Goal: Task Accomplishment & Management: Complete application form

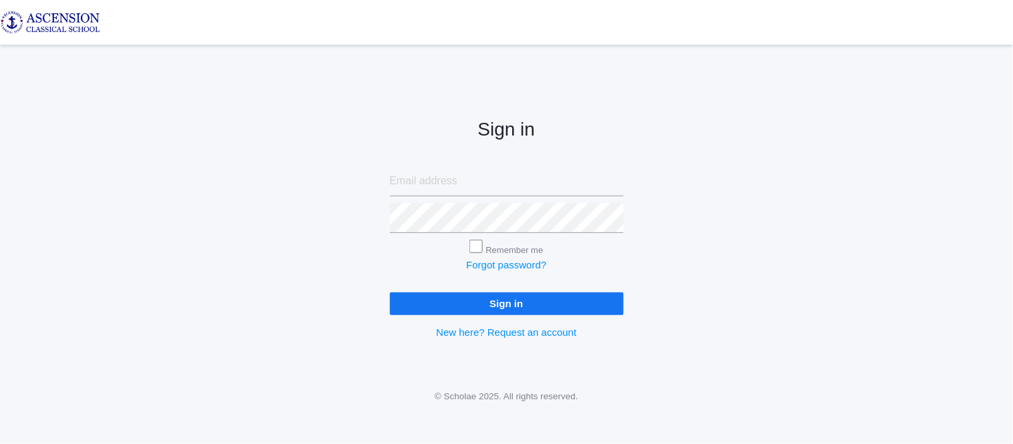
type input "admin@ascensionclassicalschool.org"
click at [484, 302] on input "Sign in" at bounding box center [507, 303] width 234 height 22
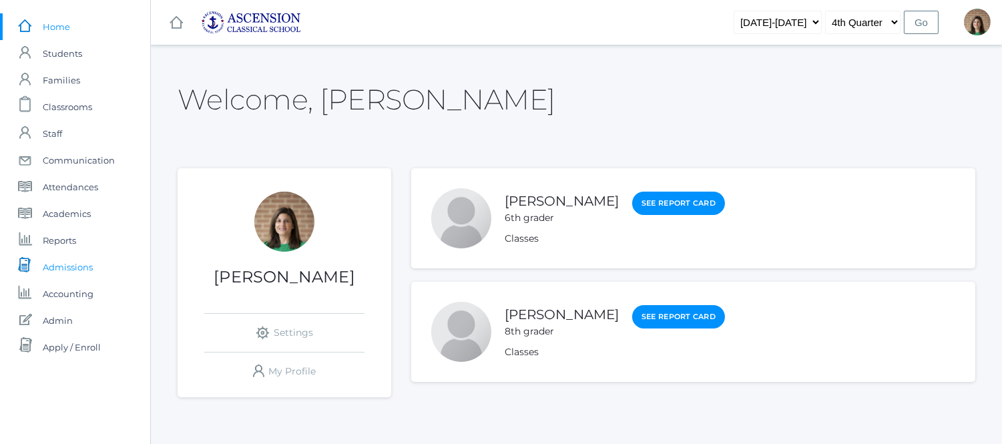
click at [72, 264] on span "Admissions" at bounding box center [68, 267] width 50 height 27
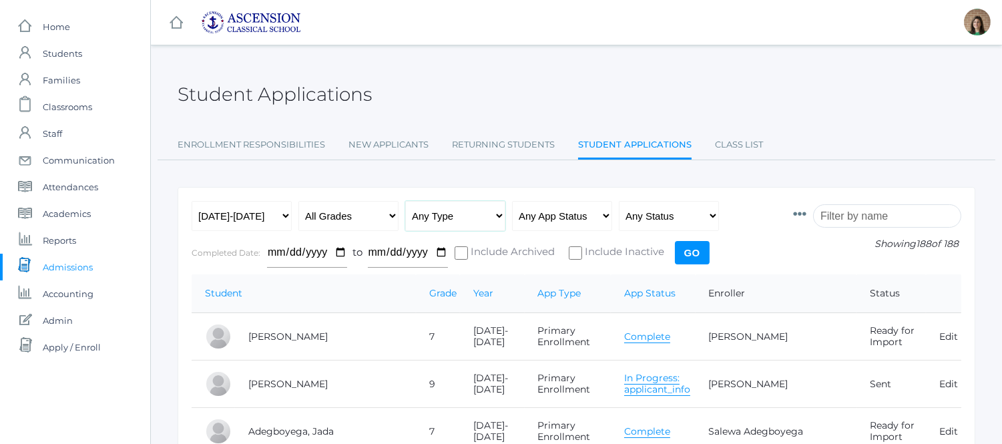
click at [473, 212] on select "Any Type New Student - Promoted - Not Promoted All Enrollment - Primary - Secon…" at bounding box center [455, 216] width 100 height 30
select select "application"
click at [405, 201] on select "Any Type New Student - Promoted - Not Promoted All Enrollment - Primary - Secon…" at bounding box center [455, 216] width 100 height 30
click at [481, 214] on select "Any Type New Student - Promoted - Not Promoted All Enrollment - Primary - Secon…" at bounding box center [455, 216] width 100 height 30
click at [405, 201] on select "Any Type New Student - Promoted - Not Promoted All Enrollment - Primary - Secon…" at bounding box center [455, 216] width 100 height 30
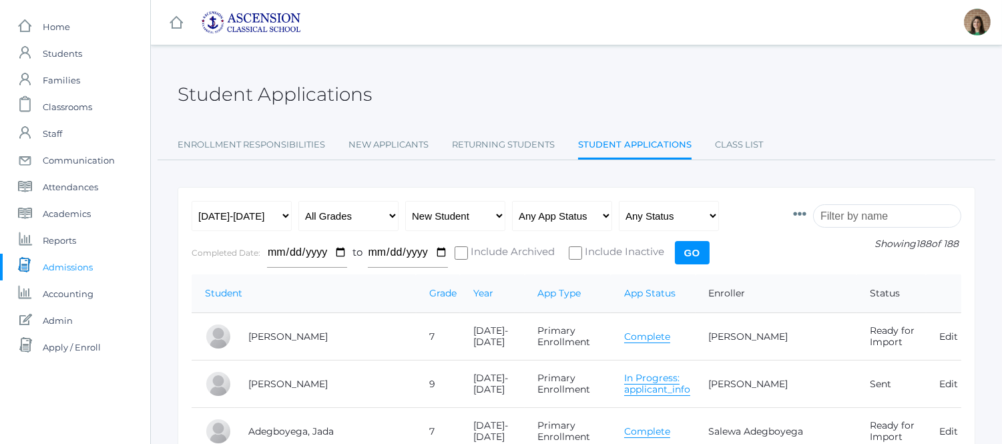
click at [680, 251] on input "Go" at bounding box center [692, 252] width 35 height 23
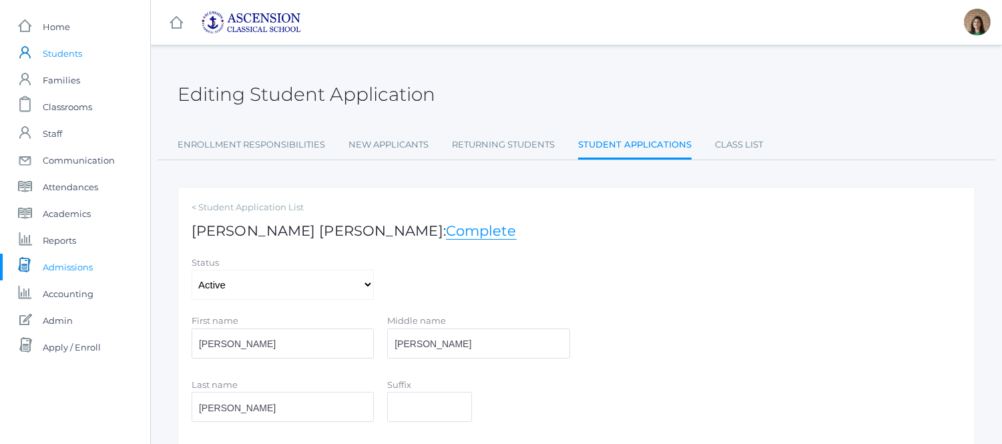
click at [69, 50] on span "Students" at bounding box center [62, 53] width 39 height 27
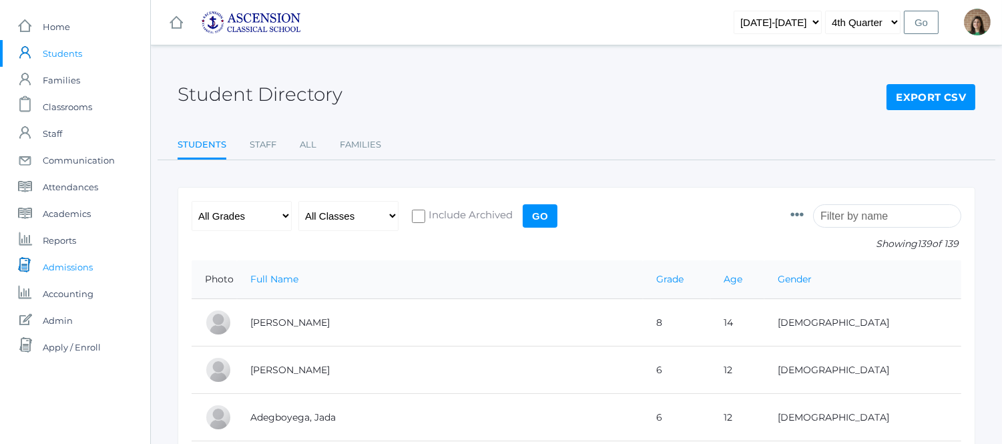
click at [74, 263] on span "Admissions" at bounding box center [68, 267] width 50 height 27
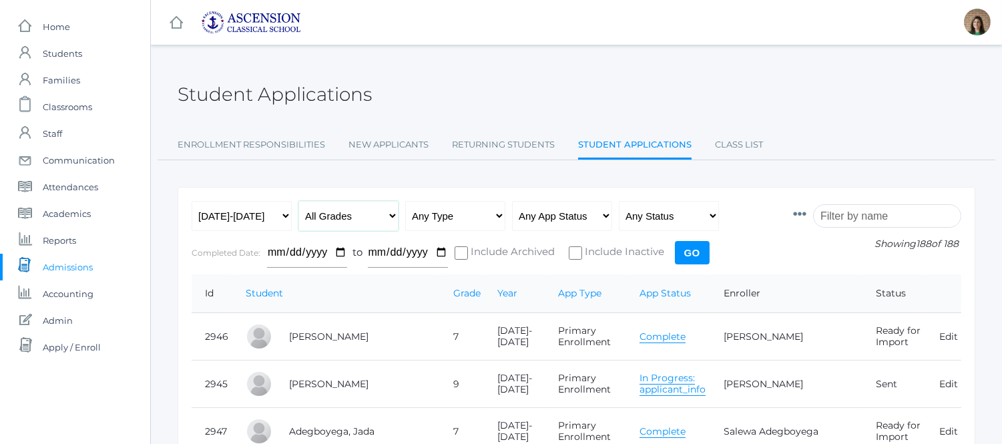
click at [362, 214] on select "All Grades Grammar - Kindergarten - 1st Grade - 2nd Grade - 3rd Grade - 4th Gra…" at bounding box center [348, 216] width 100 height 30
click at [445, 215] on select "Any Type New Student - Promoted - Not Promoted All Enrollment - Primary - Secon…" at bounding box center [455, 216] width 100 height 30
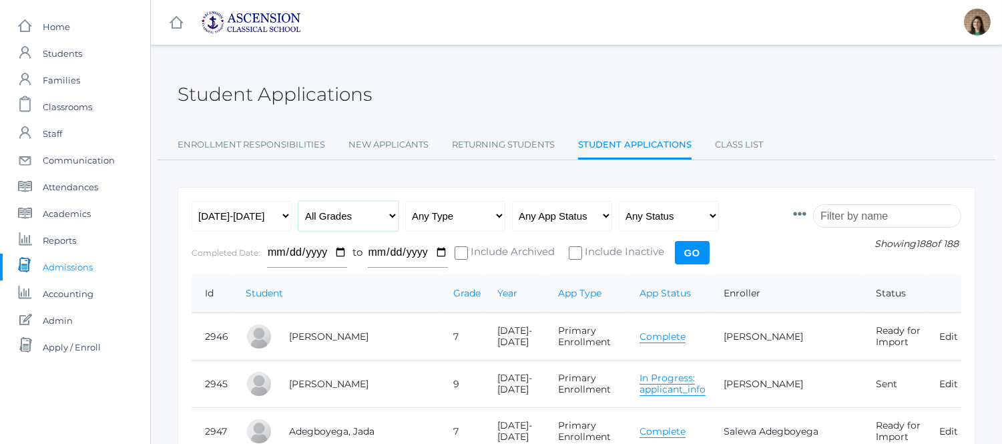
click at [372, 208] on select "All Grades Grammar - Kindergarten - 1st Grade - 2nd Grade - 3rd Grade - 4th Gra…" at bounding box center [348, 216] width 100 height 30
select select "k"
click at [298, 201] on select "All Grades Grammar - Kindergarten - 1st Grade - 2nd Grade - 3rd Grade - 4th Gra…" at bounding box center [348, 216] width 100 height 30
click at [470, 216] on select "Any Type New Student - Promoted - Not Promoted All Enrollment - Primary - Secon…" at bounding box center [455, 216] width 100 height 30
click at [570, 220] on select "Any App Status Not Started In Progress Complete" at bounding box center [562, 216] width 100 height 30
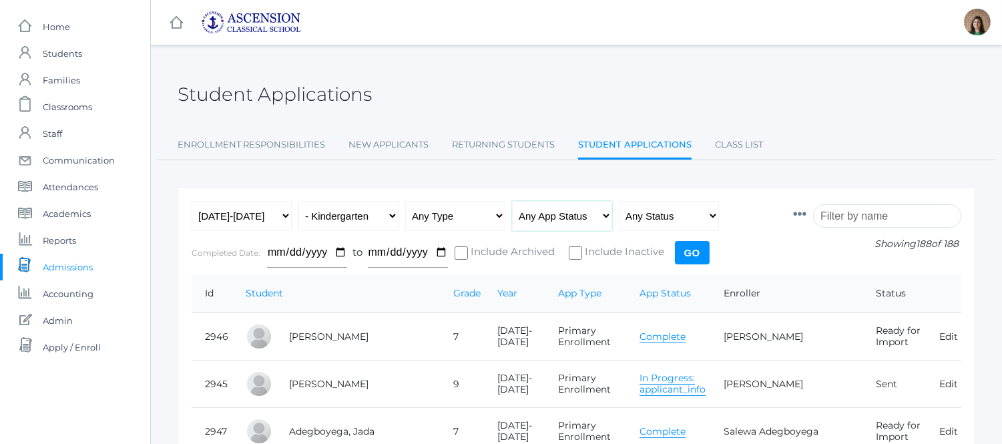
select select "complete"
click at [512, 201] on select "Any App Status Not Started In Progress Complete" at bounding box center [562, 216] width 100 height 30
click at [696, 250] on input "Go" at bounding box center [692, 252] width 35 height 23
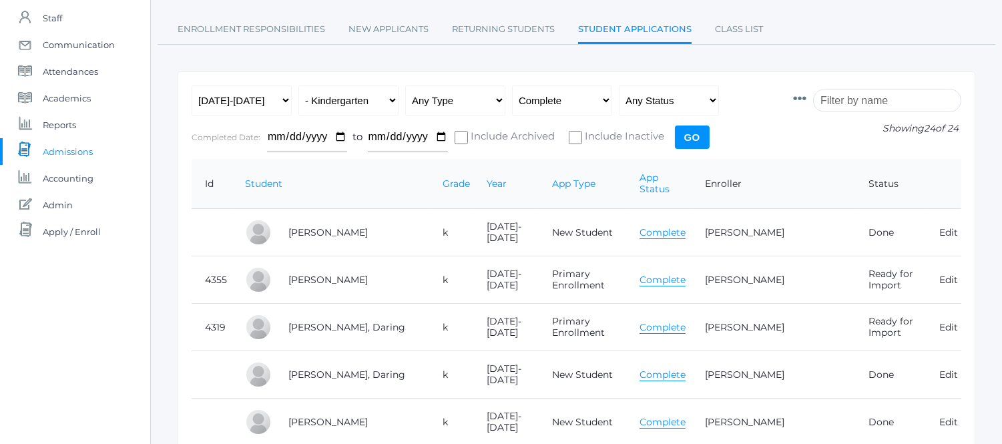
scroll to position [148, 0]
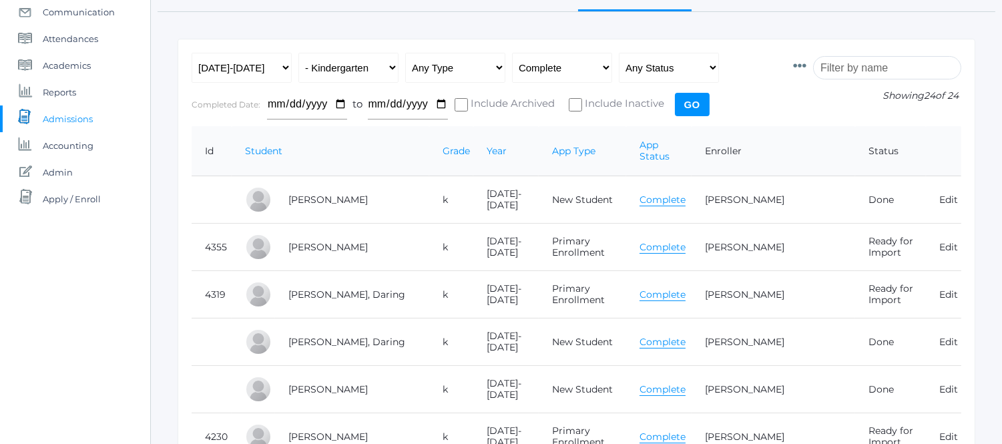
click at [663, 194] on link "Complete" at bounding box center [663, 200] width 46 height 13
click at [670, 241] on link "Complete" at bounding box center [663, 247] width 46 height 13
click at [658, 336] on link "Complete" at bounding box center [663, 342] width 46 height 13
click at [666, 288] on link "Complete" at bounding box center [663, 294] width 46 height 13
click at [473, 68] on select "Any Type New Student - Promoted - Not Promoted All Enrollment - Primary - Secon…" at bounding box center [455, 68] width 100 height 30
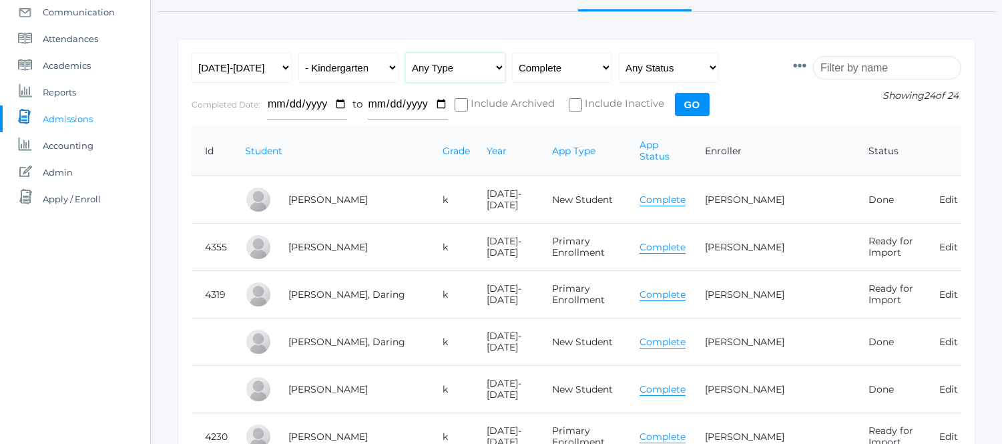
select select "primary_enrollment"
click at [405, 53] on select "Any Type New Student - Promoted - Not Promoted All Enrollment - Primary - Secon…" at bounding box center [455, 68] width 100 height 30
click at [689, 105] on input "Go" at bounding box center [692, 104] width 35 height 23
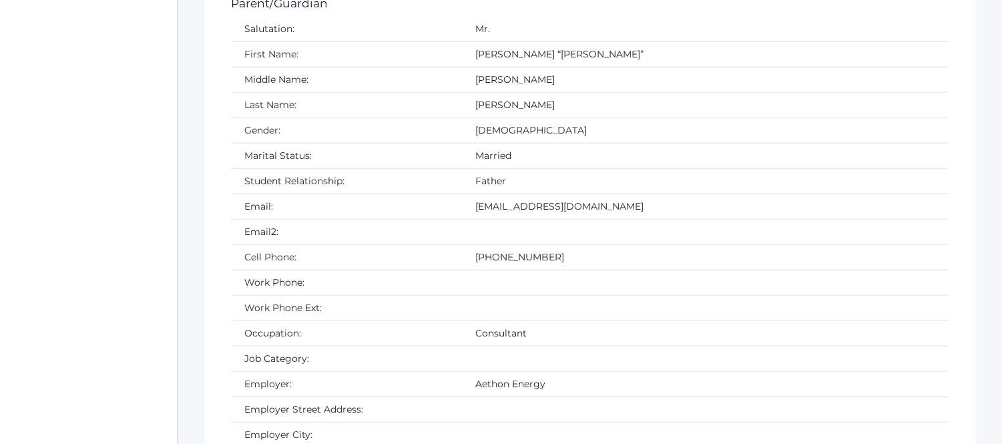
scroll to position [2358, 0]
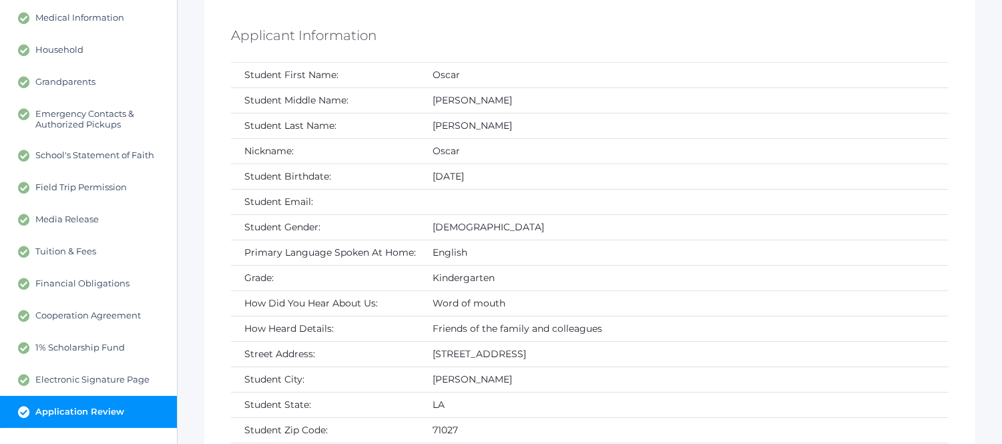
scroll to position [74, 0]
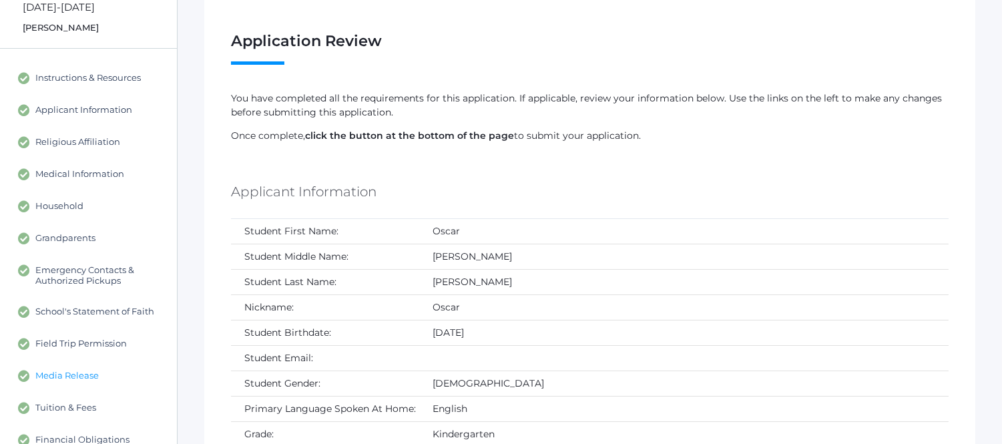
click at [80, 371] on span "Media Release" at bounding box center [66, 376] width 63 height 12
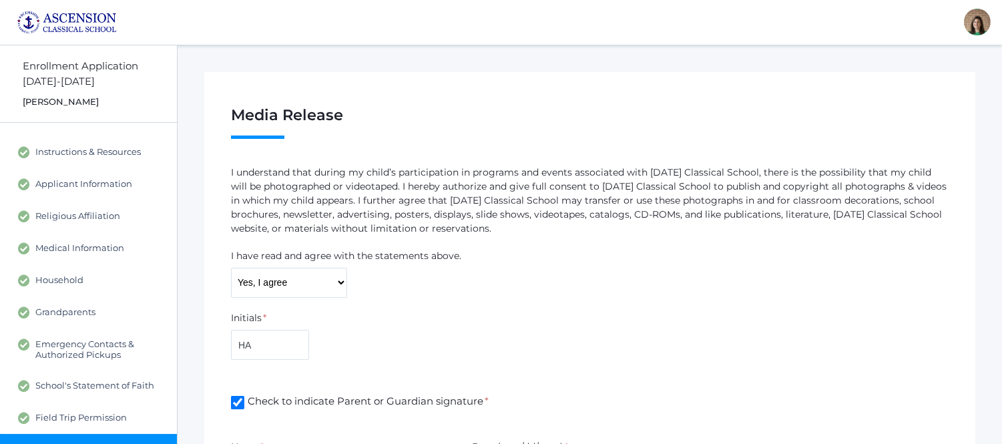
scroll to position [74, 0]
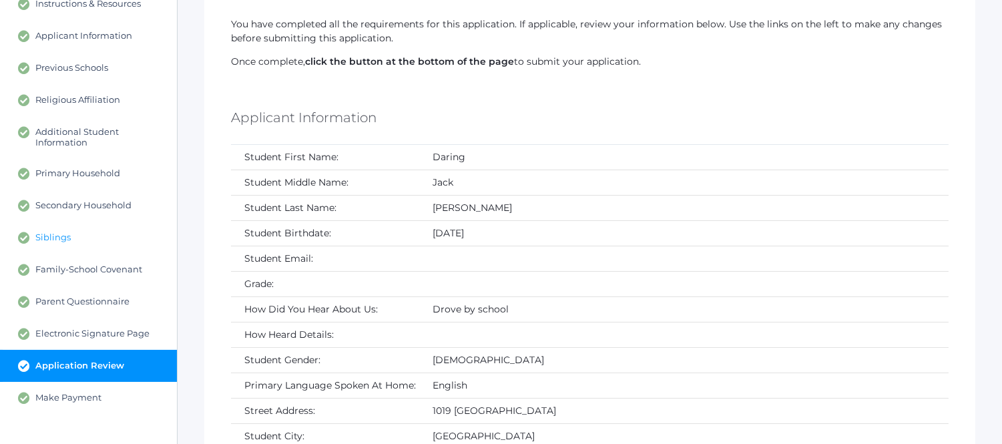
scroll to position [74, 0]
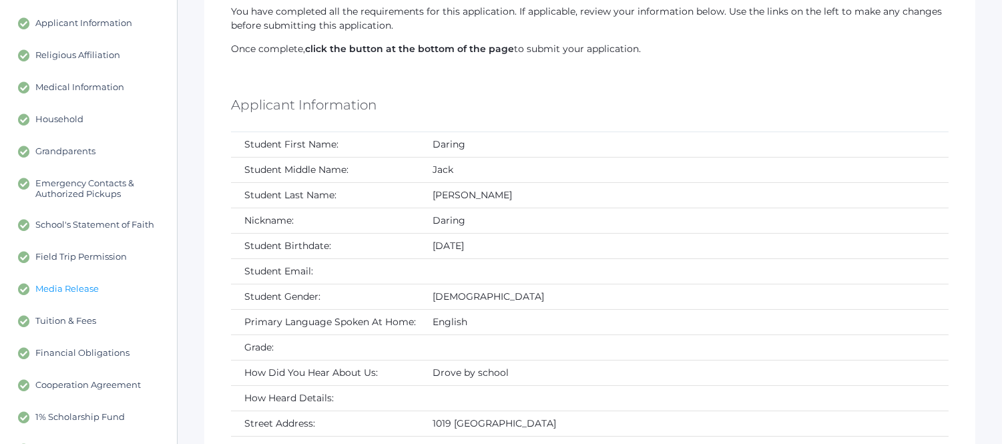
scroll to position [148, 0]
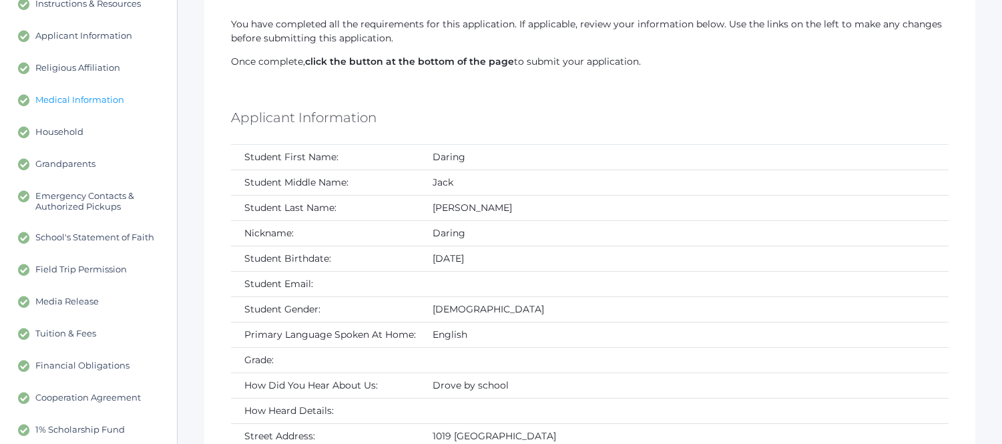
click at [57, 95] on span "Medical Information" at bounding box center [79, 100] width 89 height 12
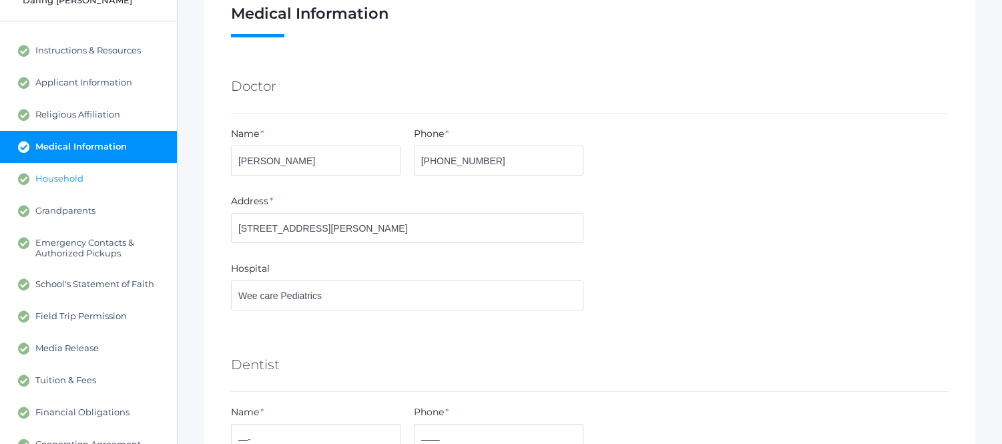
scroll to position [148, 0]
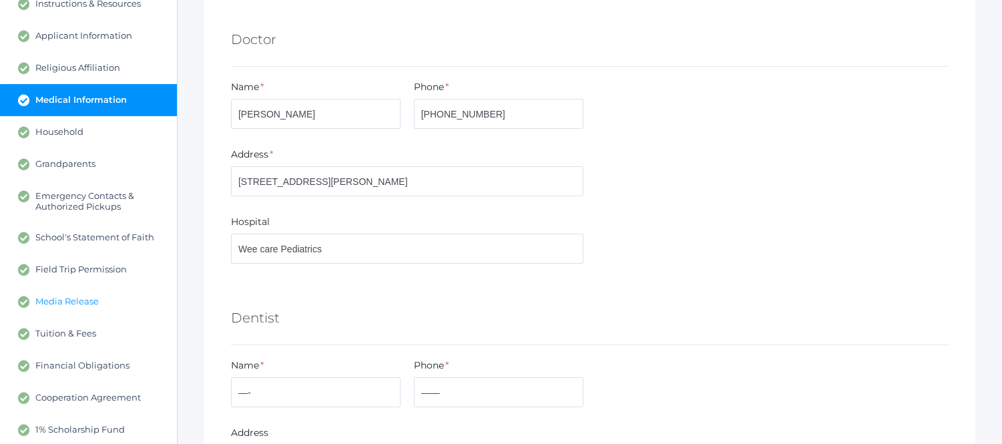
click at [98, 302] on link "Media Release" at bounding box center [88, 302] width 177 height 32
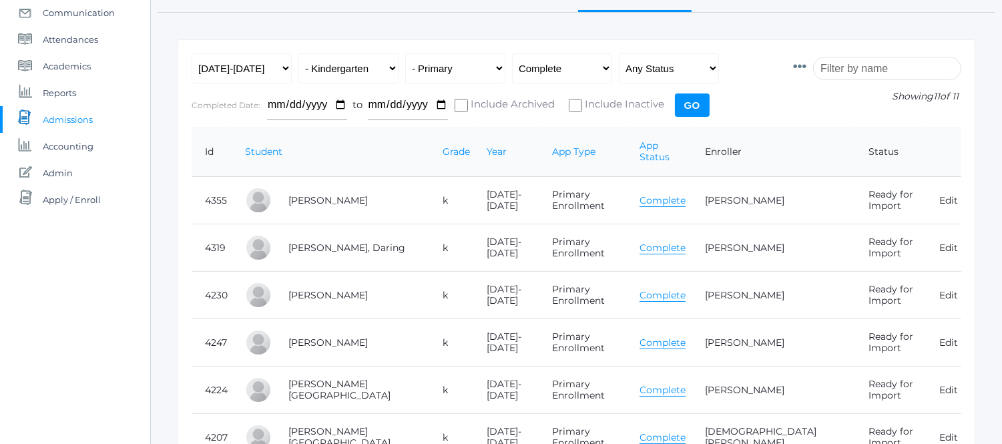
scroll to position [148, 0]
click at [668, 336] on link "Complete" at bounding box center [663, 342] width 46 height 13
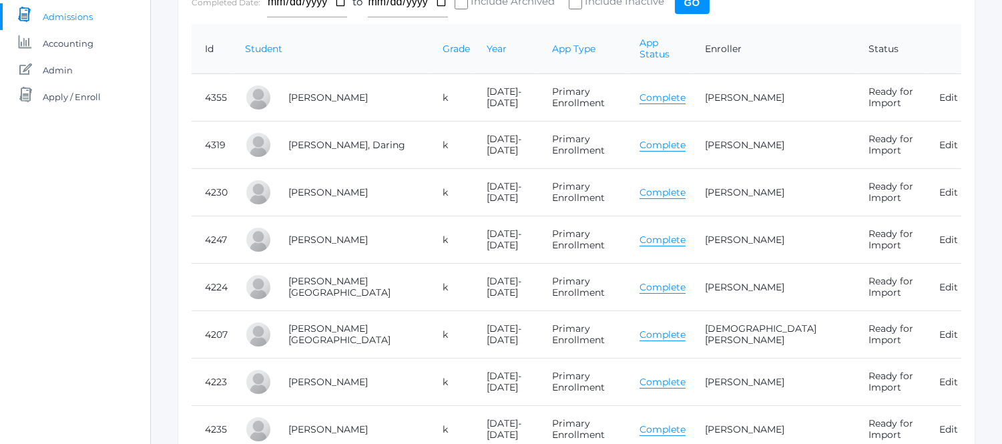
scroll to position [296, 0]
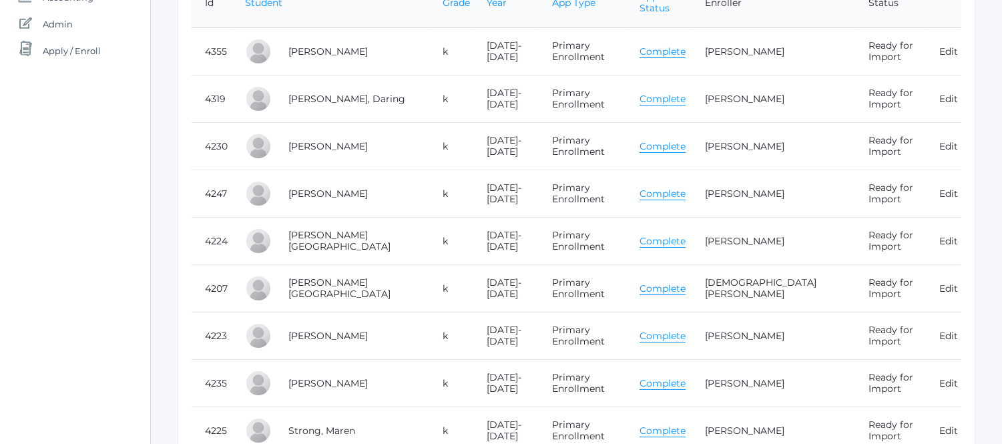
click at [664, 235] on link "Complete" at bounding box center [663, 241] width 46 height 13
click at [664, 282] on link "Complete" at bounding box center [663, 288] width 46 height 13
click at [674, 282] on link "Complete" at bounding box center [663, 288] width 46 height 13
click at [666, 330] on link "Complete" at bounding box center [663, 336] width 46 height 13
click at [661, 377] on link "Complete" at bounding box center [663, 383] width 46 height 13
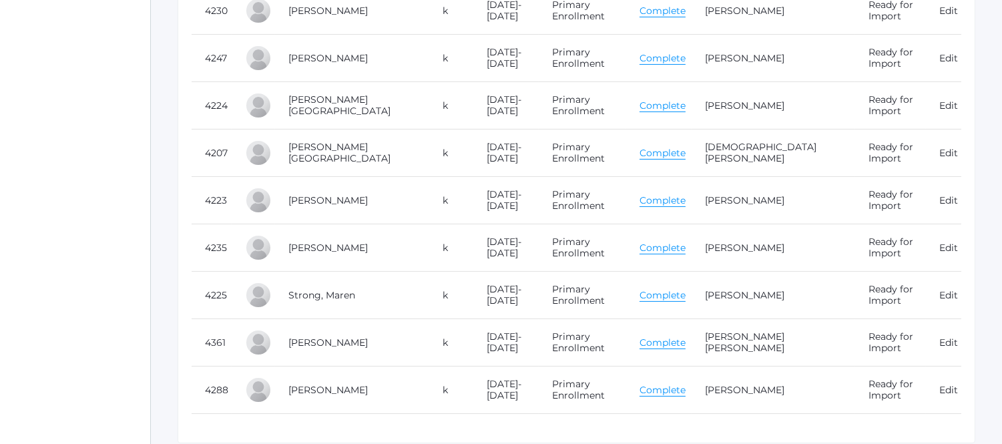
scroll to position [445, 0]
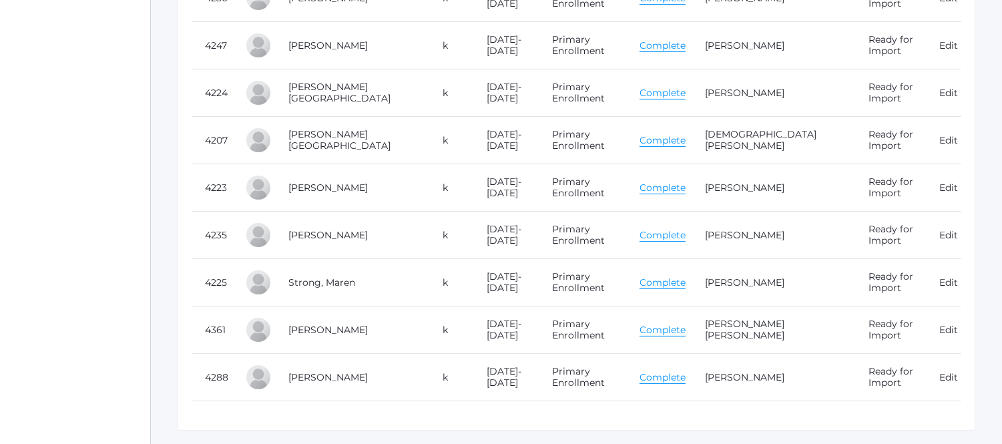
click at [668, 276] on link "Complete" at bounding box center [663, 282] width 46 height 13
click at [677, 324] on link "Complete" at bounding box center [663, 330] width 46 height 13
click at [660, 371] on link "Complete" at bounding box center [663, 377] width 46 height 13
click at [672, 371] on link "Complete" at bounding box center [663, 377] width 46 height 13
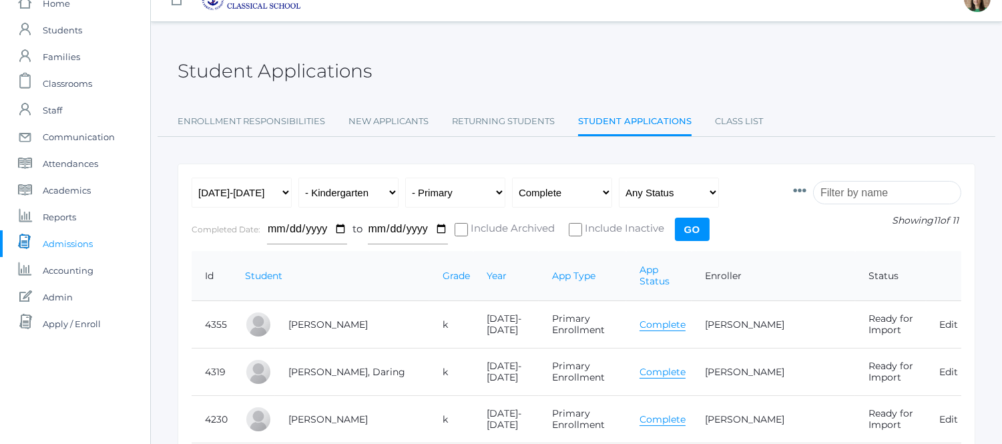
scroll to position [0, 0]
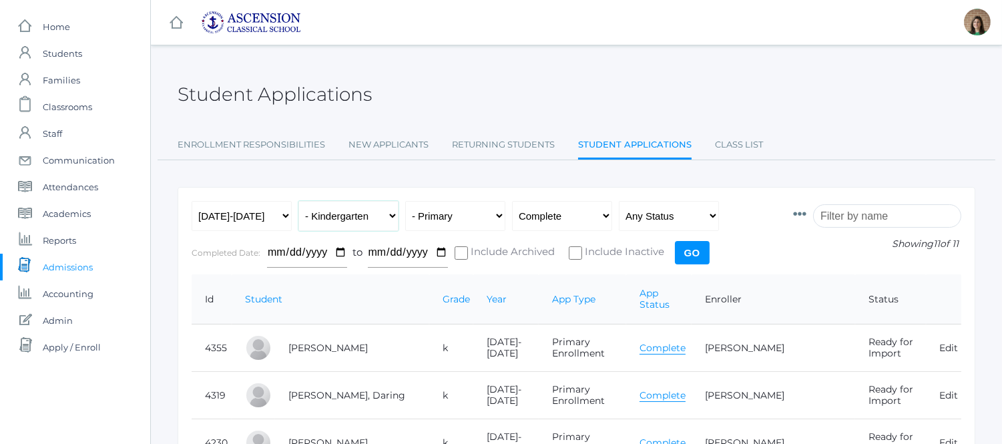
click at [369, 214] on select "All Grades Grammar - Kindergarten - 1st Grade - 2nd Grade - 3rd Grade - 4th Gra…" at bounding box center [348, 216] width 100 height 30
select select "1"
click at [298, 201] on select "All Grades Grammar - Kindergarten - 1st Grade - 2nd Grade - 3rd Grade - 4th Gra…" at bounding box center [348, 216] width 100 height 30
click at [679, 250] on input "Go" at bounding box center [692, 252] width 35 height 23
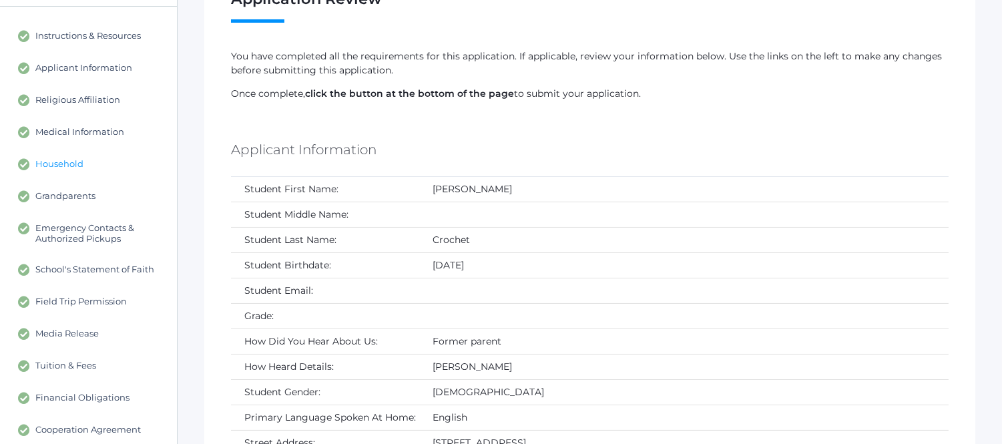
scroll to position [148, 0]
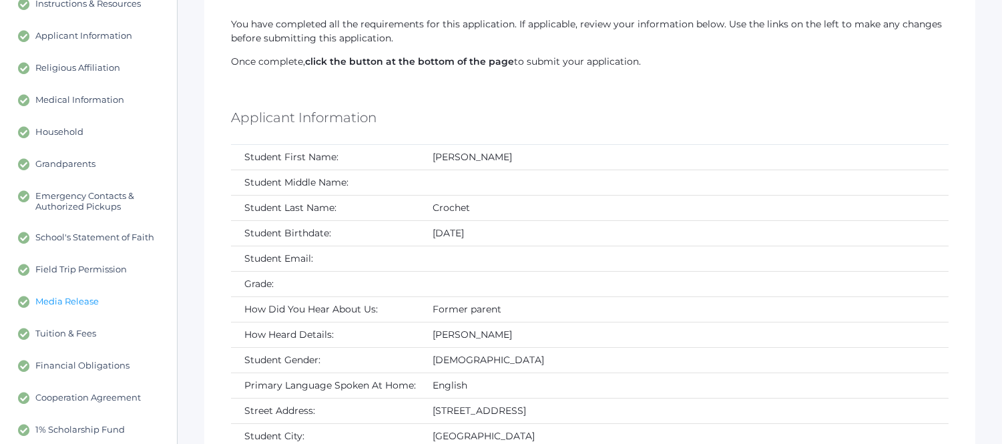
click at [87, 298] on span "Media Release" at bounding box center [66, 302] width 63 height 12
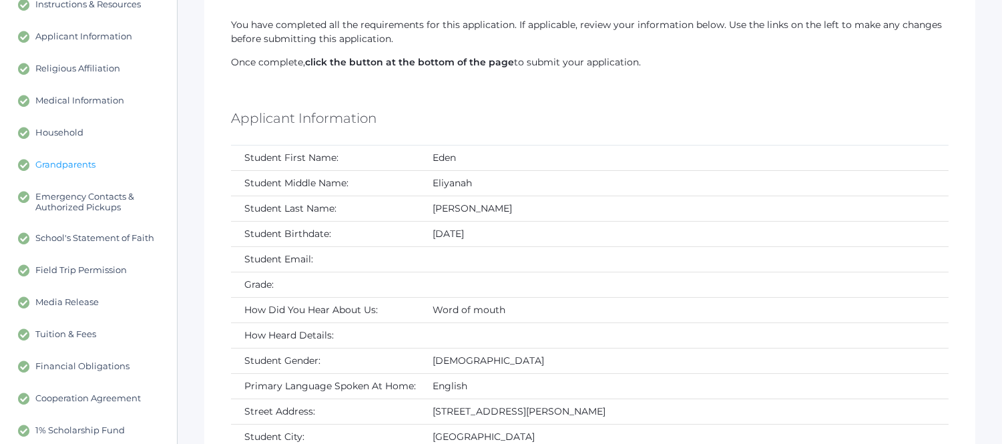
scroll to position [148, 0]
click at [75, 301] on span "Media Release" at bounding box center [66, 302] width 63 height 12
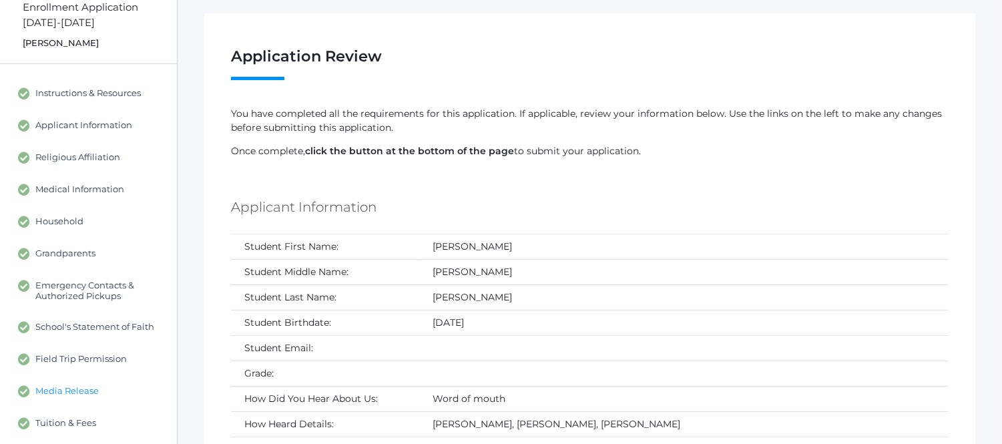
scroll to position [148, 0]
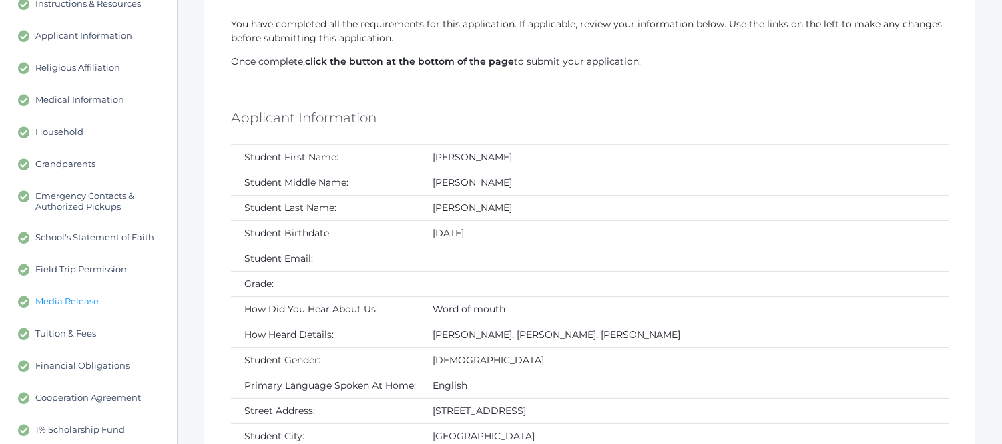
click at [72, 296] on span "Media Release" at bounding box center [66, 302] width 63 height 12
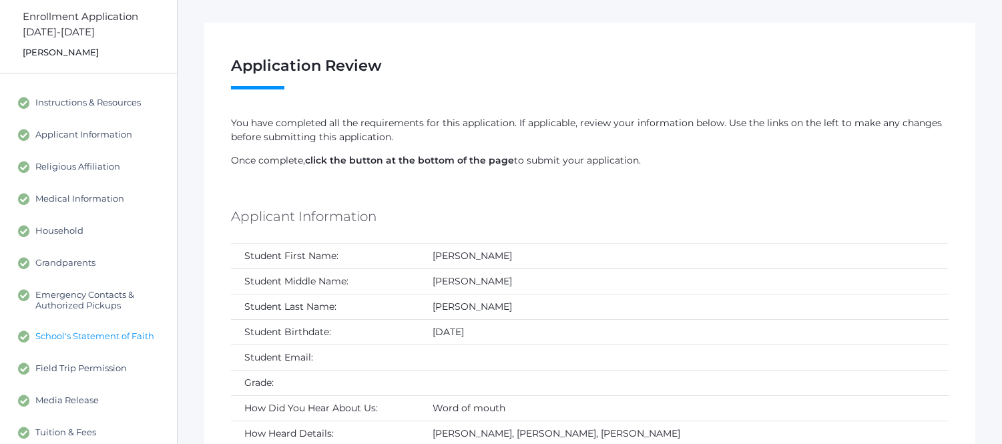
scroll to position [74, 0]
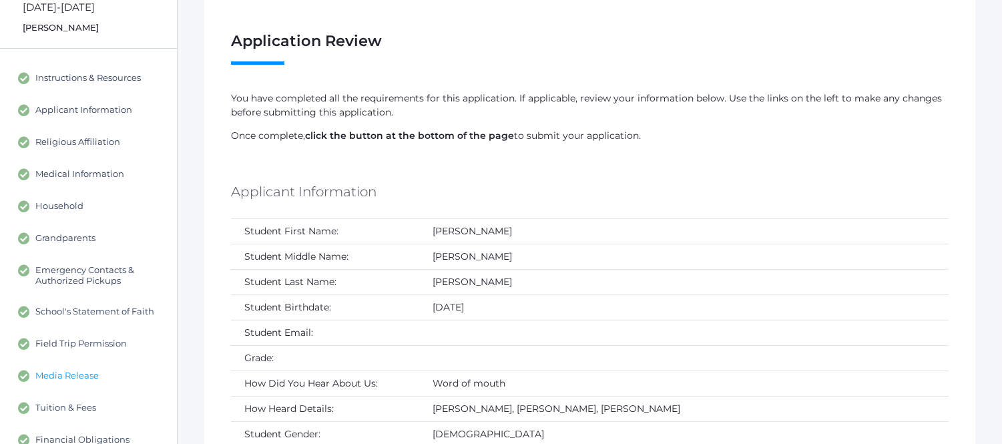
click at [83, 377] on span "Media Release" at bounding box center [66, 376] width 63 height 12
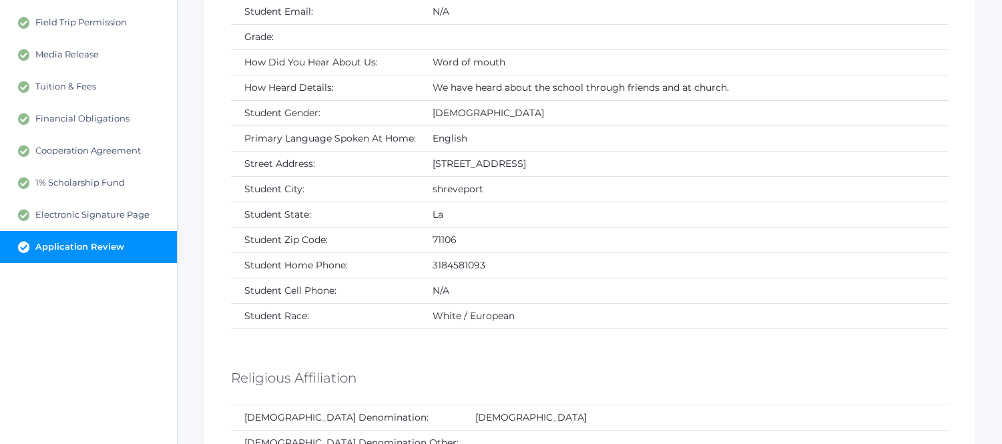
scroll to position [389, 0]
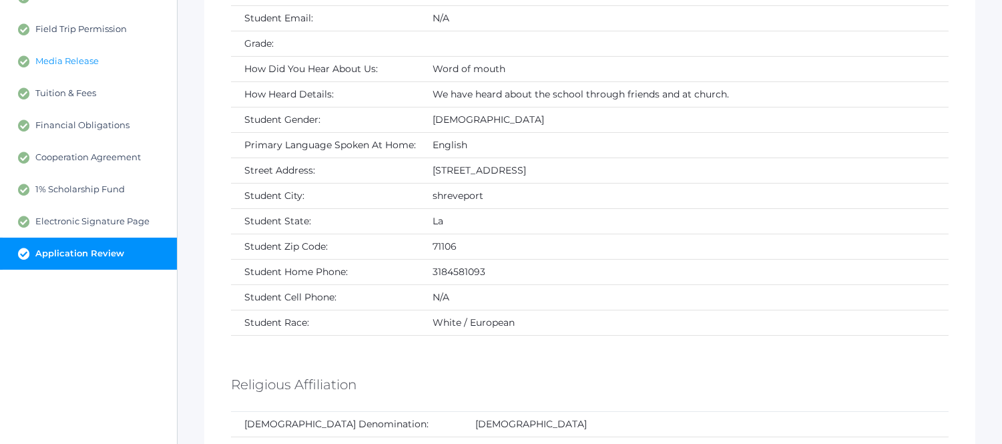
click at [51, 58] on span "Media Release" at bounding box center [66, 61] width 63 height 12
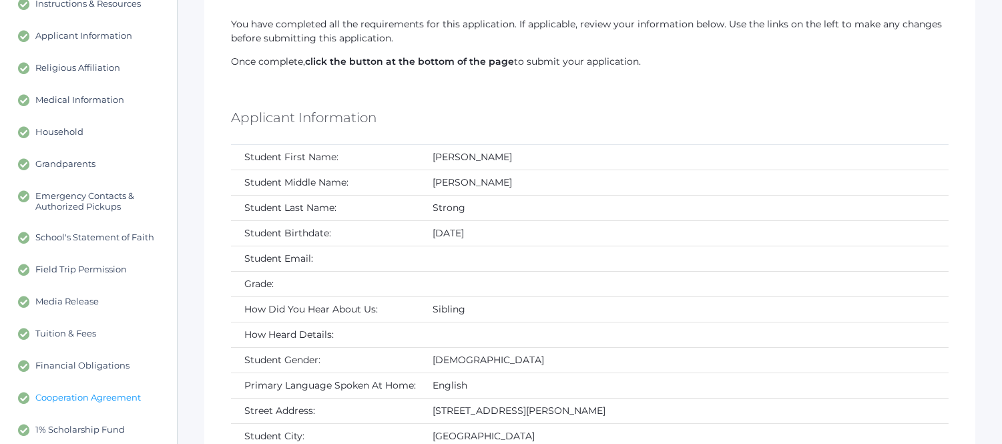
scroll to position [222, 0]
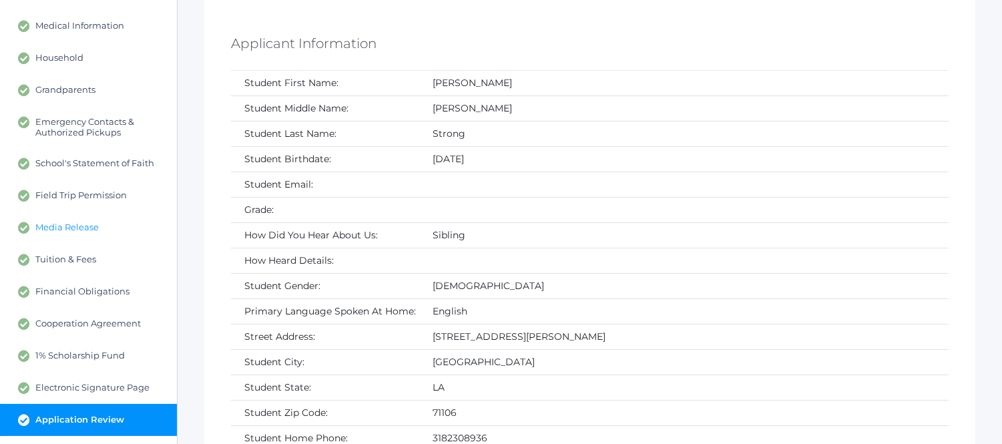
click at [74, 223] on span "Media Release" at bounding box center [66, 228] width 63 height 12
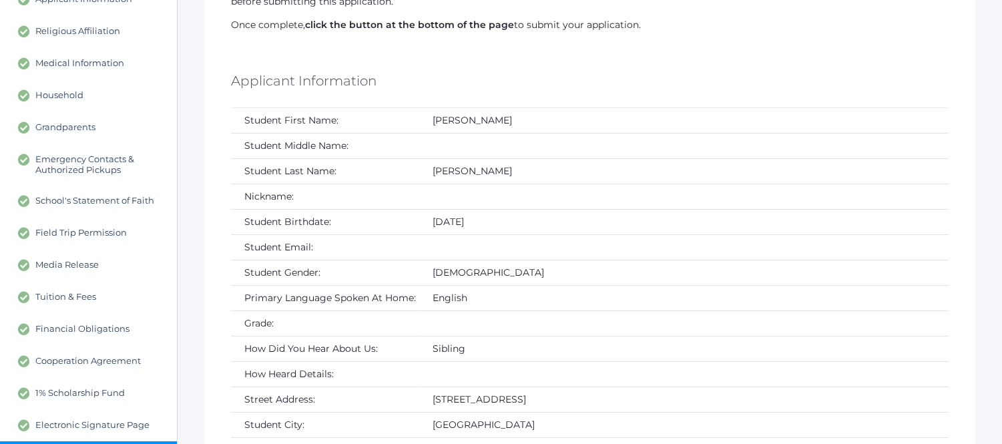
scroll to position [222, 0]
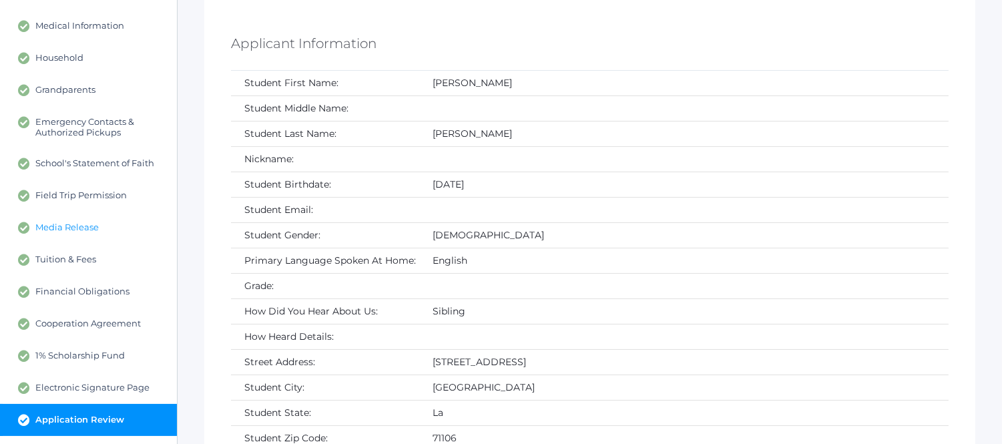
click at [54, 219] on link "Media Release" at bounding box center [88, 228] width 177 height 32
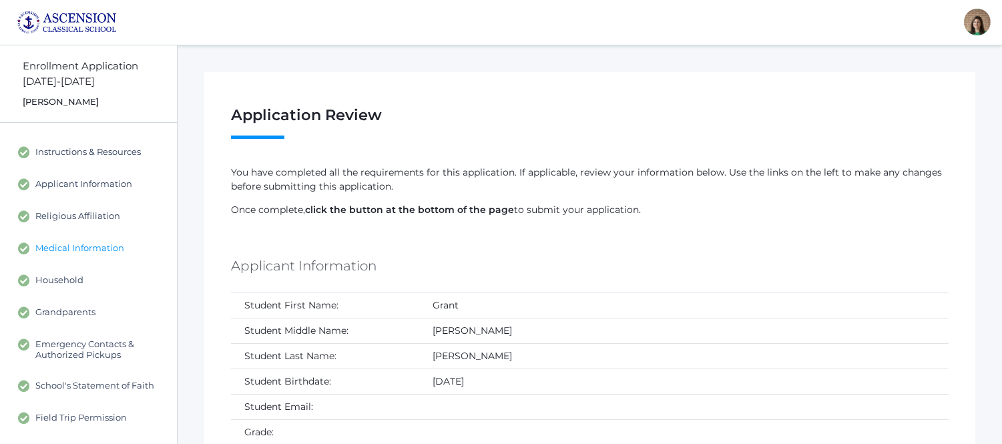
click at [50, 250] on span "Medical Information" at bounding box center [79, 248] width 89 height 12
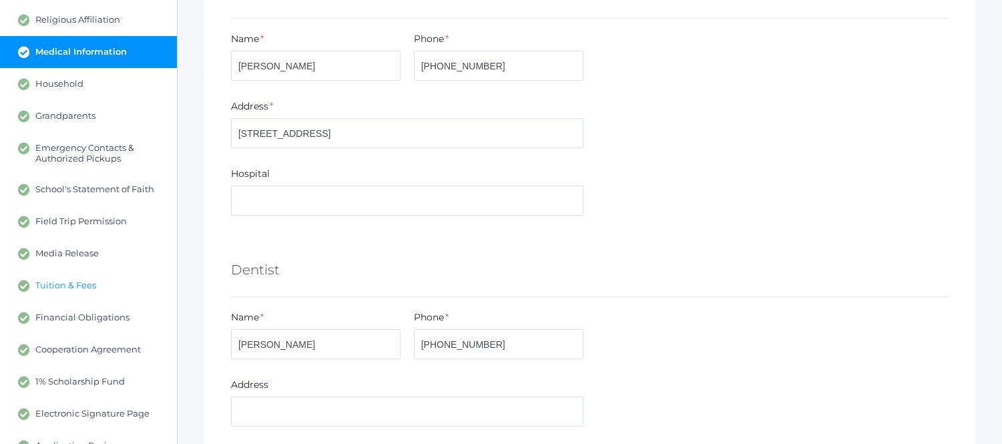
scroll to position [222, 0]
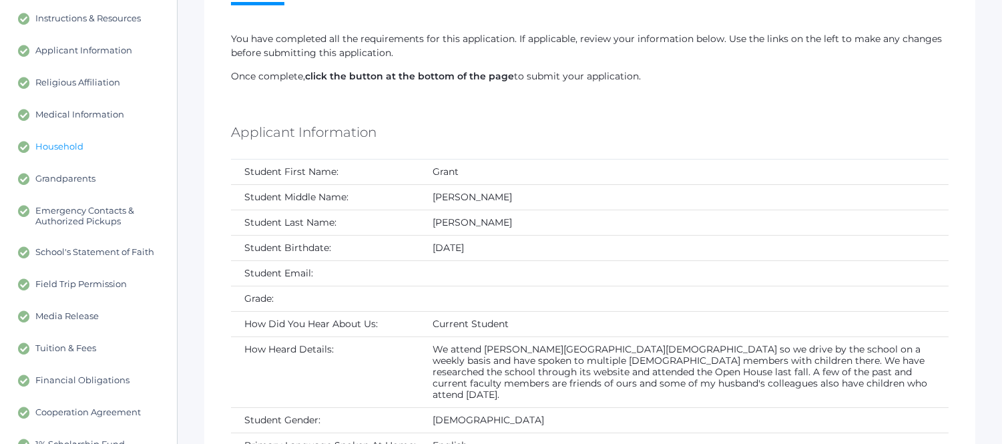
scroll to position [148, 0]
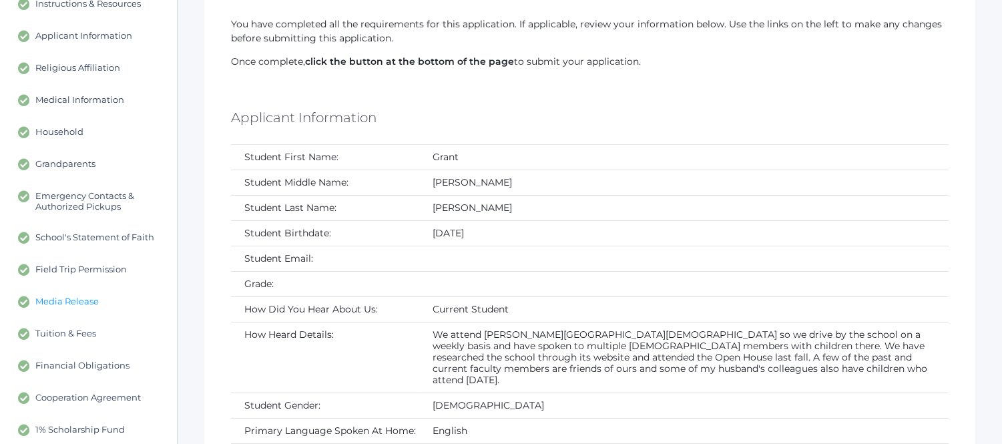
click at [82, 297] on span "Media Release" at bounding box center [66, 302] width 63 height 12
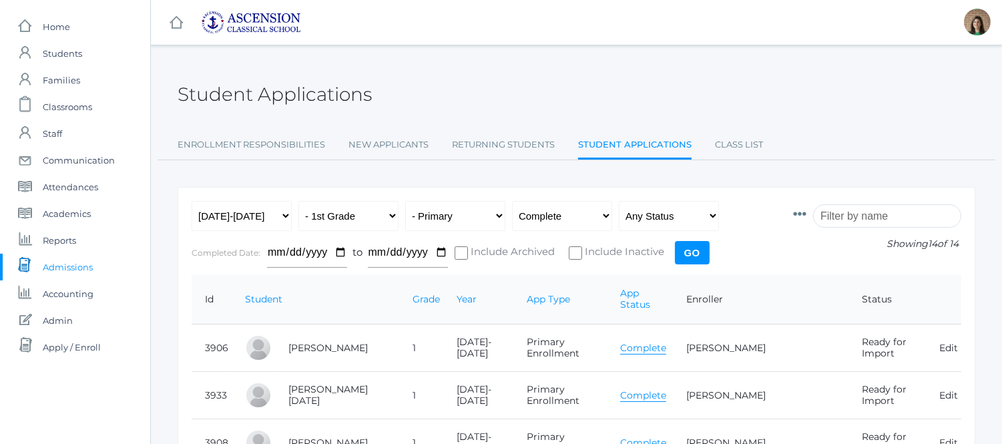
click at [666, 342] on link "Complete" at bounding box center [643, 348] width 46 height 13
click at [573, 218] on select "Any App Status Not Started In Progress Complete" at bounding box center [562, 216] width 100 height 30
click at [472, 218] on select "Any Type New Student - Promoted - Not Promoted All Enrollment - Primary - Secon…" at bounding box center [455, 216] width 100 height 30
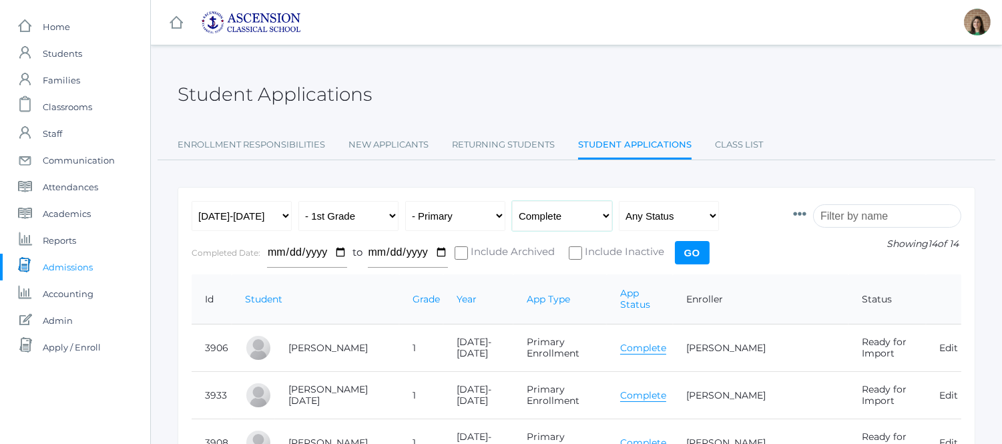
click at [559, 208] on select "Any App Status Not Started In Progress Complete" at bounding box center [562, 216] width 100 height 30
click at [469, 214] on select "Any Type New Student - Promoted - Not Promoted All Enrollment - Primary - Secon…" at bounding box center [455, 216] width 100 height 30
click at [666, 342] on link "Complete" at bounding box center [643, 348] width 46 height 13
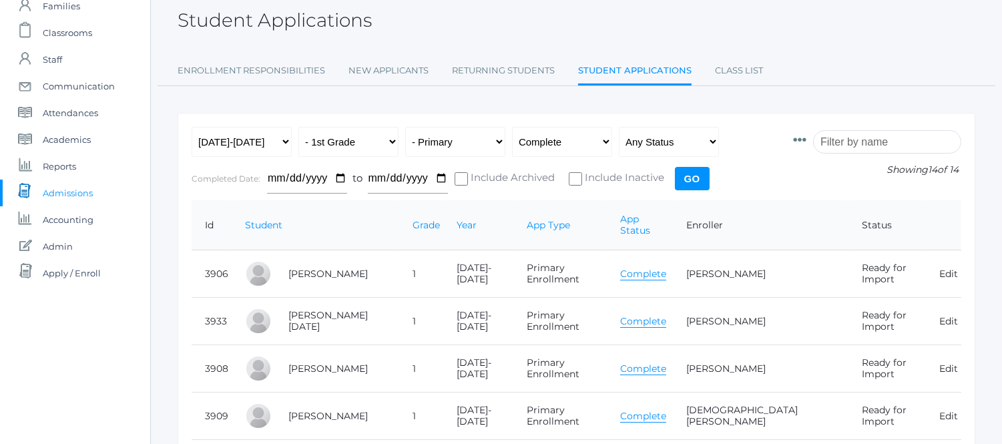
scroll to position [148, 0]
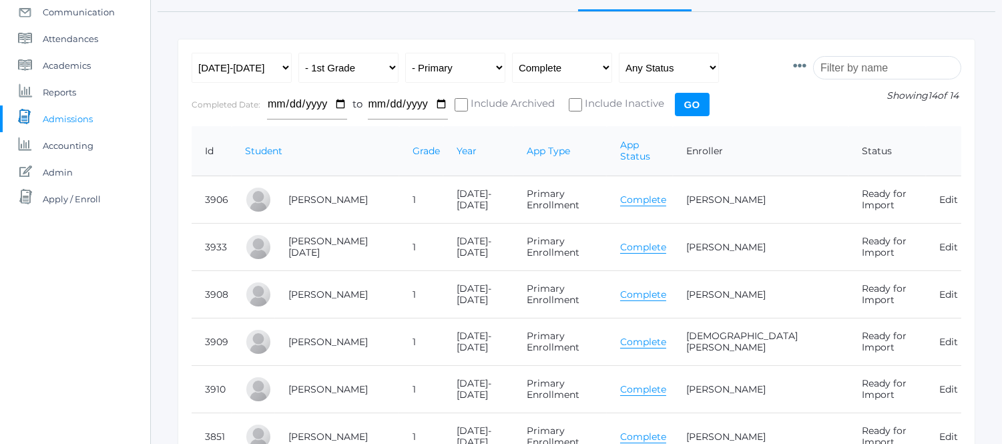
click at [666, 241] on link "Complete" at bounding box center [643, 247] width 46 height 13
click at [661, 288] on link "Complete" at bounding box center [643, 294] width 46 height 13
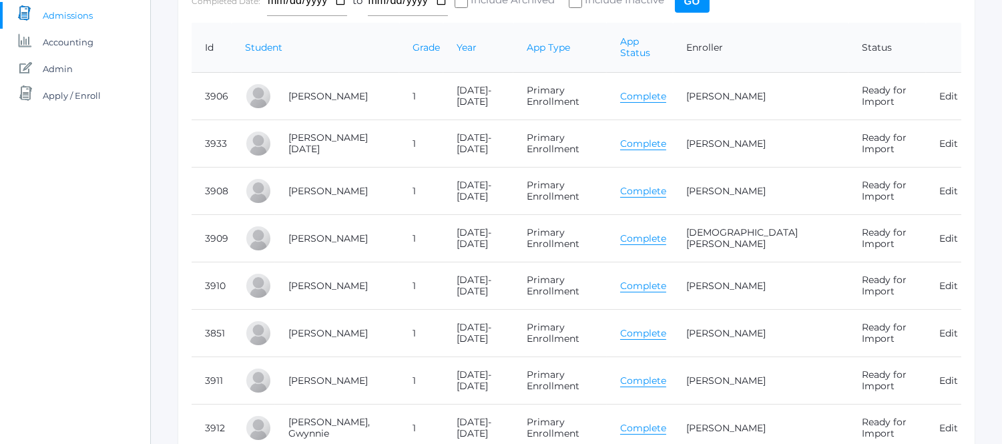
scroll to position [371, 0]
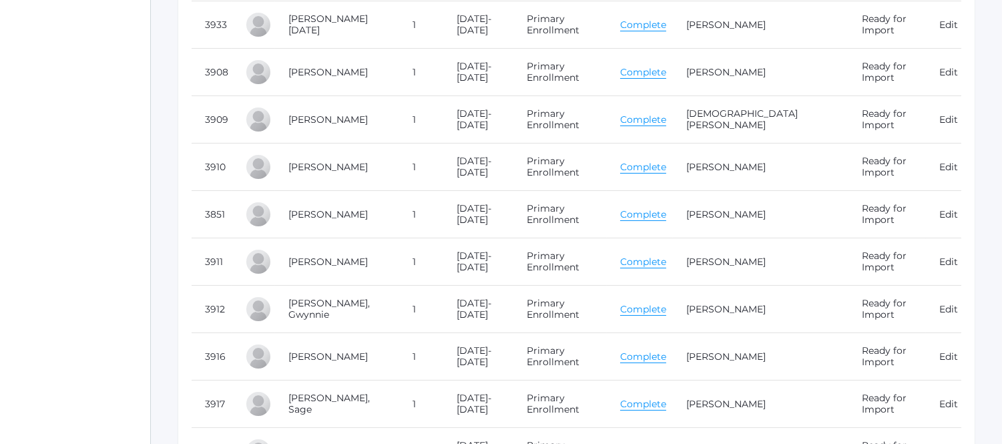
click at [666, 161] on link "Complete" at bounding box center [643, 167] width 46 height 13
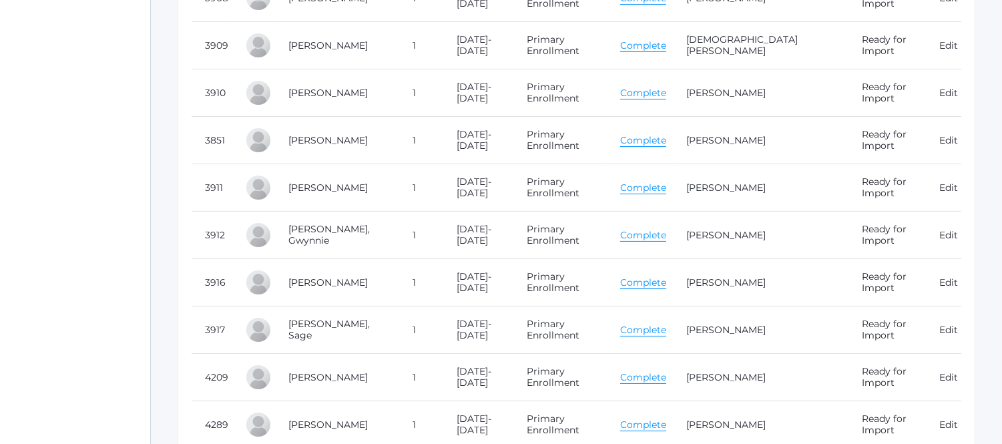
click at [666, 276] on link "Complete" at bounding box center [643, 282] width 46 height 13
click at [666, 324] on link "Complete" at bounding box center [643, 330] width 46 height 13
click at [654, 324] on link "Complete" at bounding box center [643, 330] width 46 height 13
click at [666, 371] on link "Complete" at bounding box center [643, 377] width 46 height 13
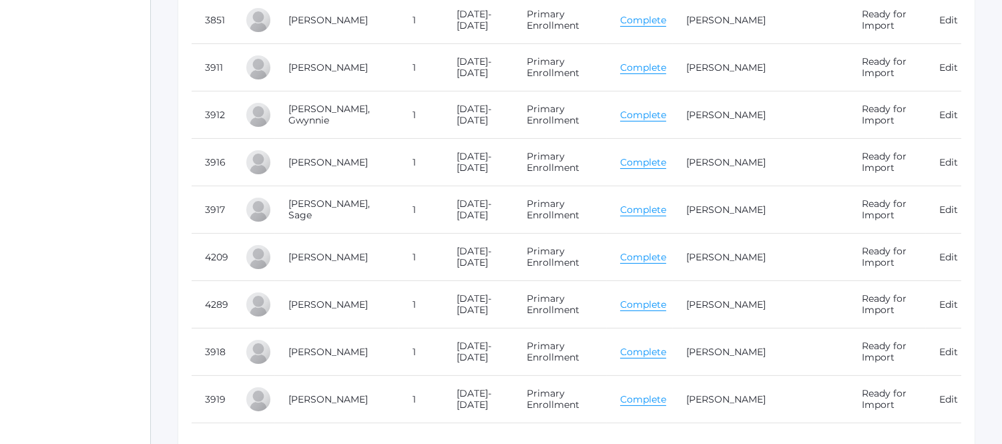
scroll to position [593, 0]
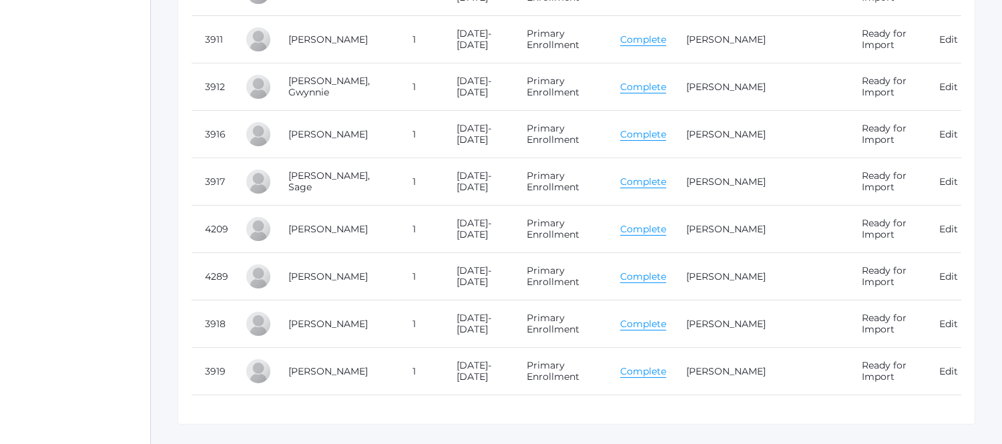
click at [666, 270] on link "Complete" at bounding box center [643, 276] width 46 height 13
click at [657, 365] on link "Complete" at bounding box center [643, 371] width 46 height 13
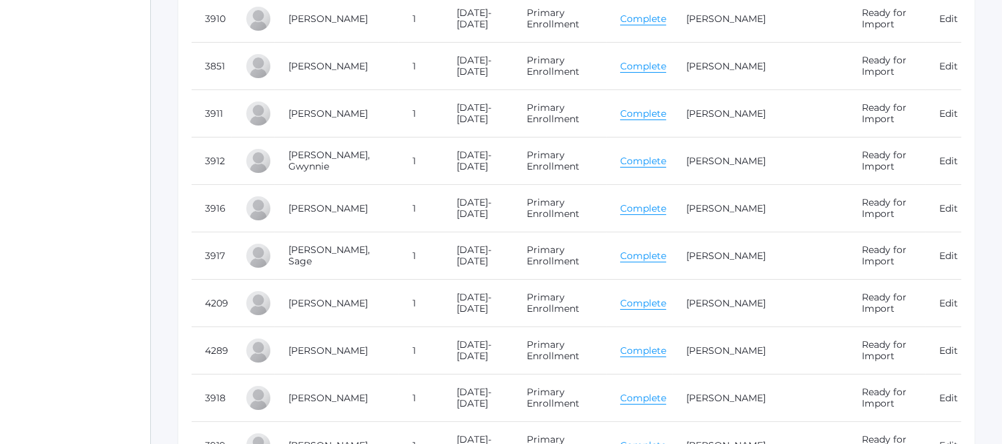
click at [666, 155] on link "Complete" at bounding box center [643, 161] width 46 height 13
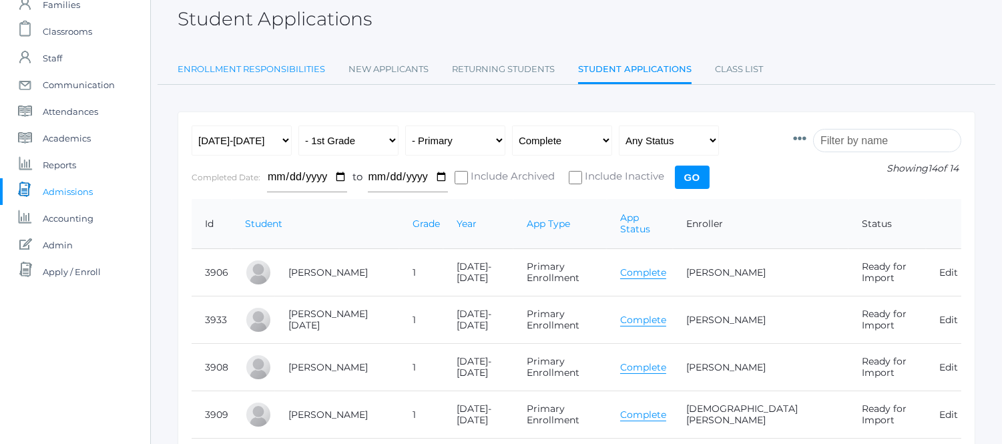
scroll to position [0, 0]
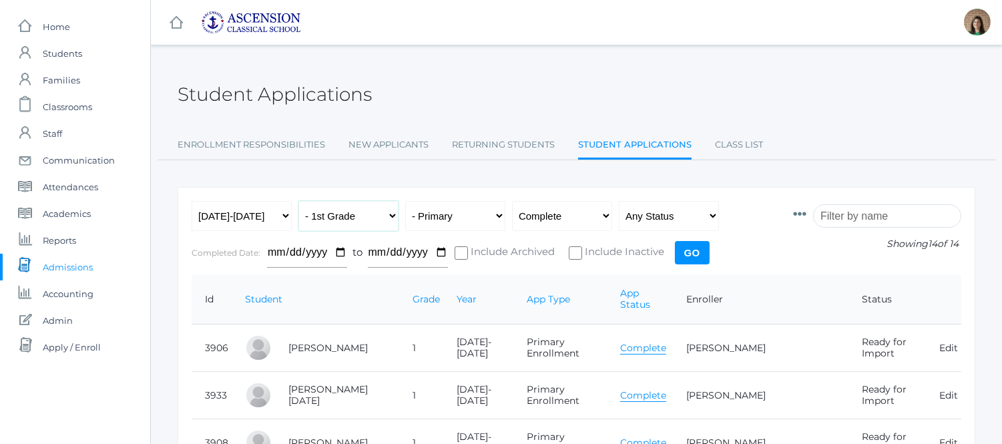
click at [369, 209] on select "All Grades Grammar - Kindergarten - 1st Grade - 2nd Grade - 3rd Grade - 4th Gra…" at bounding box center [348, 216] width 100 height 30
select select "2"
click at [298, 201] on select "All Grades Grammar - Kindergarten - 1st Grade - 2nd Grade - 3rd Grade - 4th Gra…" at bounding box center [348, 216] width 100 height 30
click at [692, 254] on input "Go" at bounding box center [692, 252] width 35 height 23
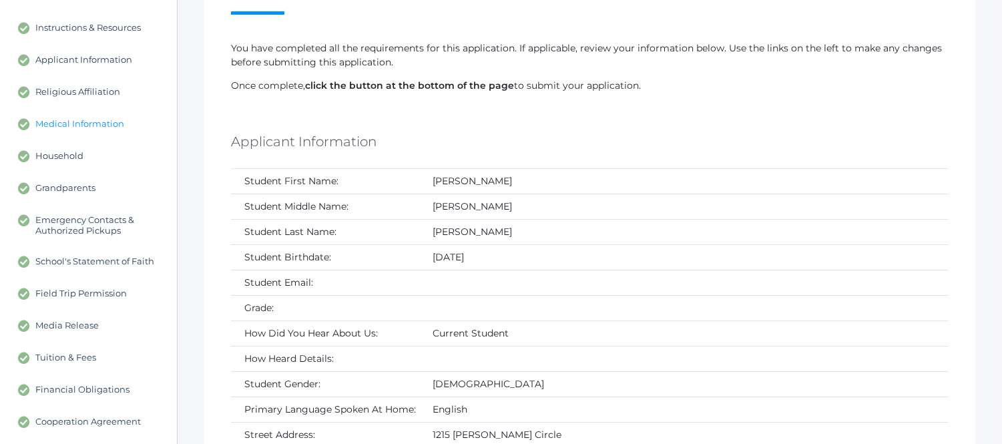
scroll to position [148, 0]
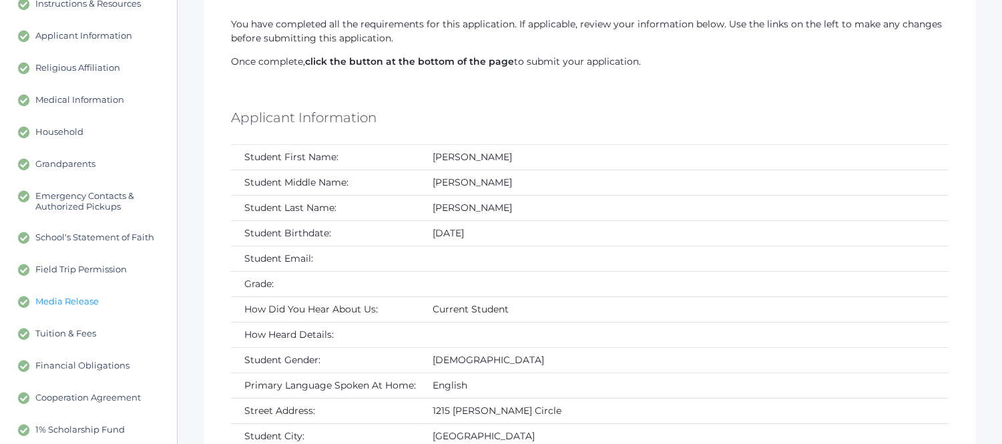
click at [77, 299] on span "Media Release" at bounding box center [66, 302] width 63 height 12
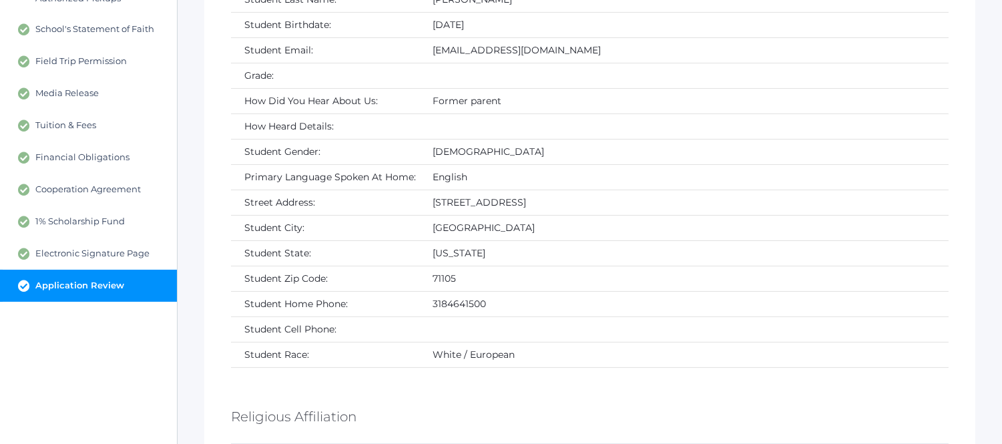
scroll to position [371, 0]
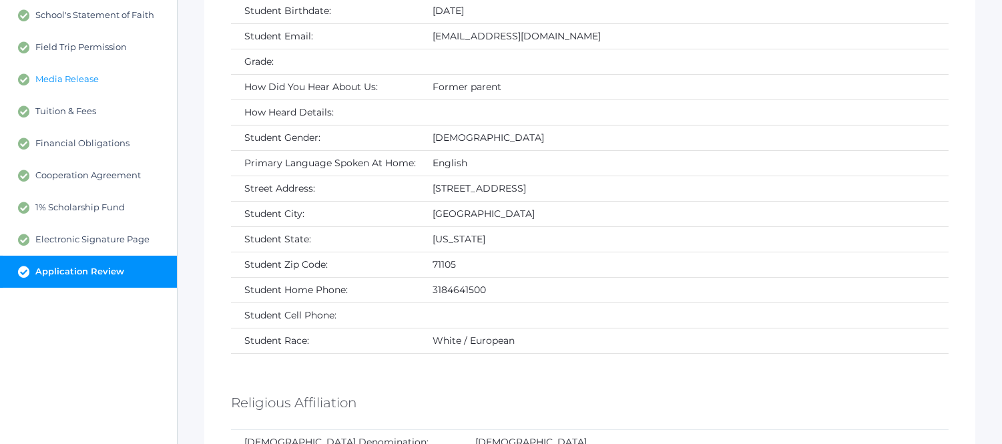
click at [72, 74] on span "Media Release" at bounding box center [66, 79] width 63 height 12
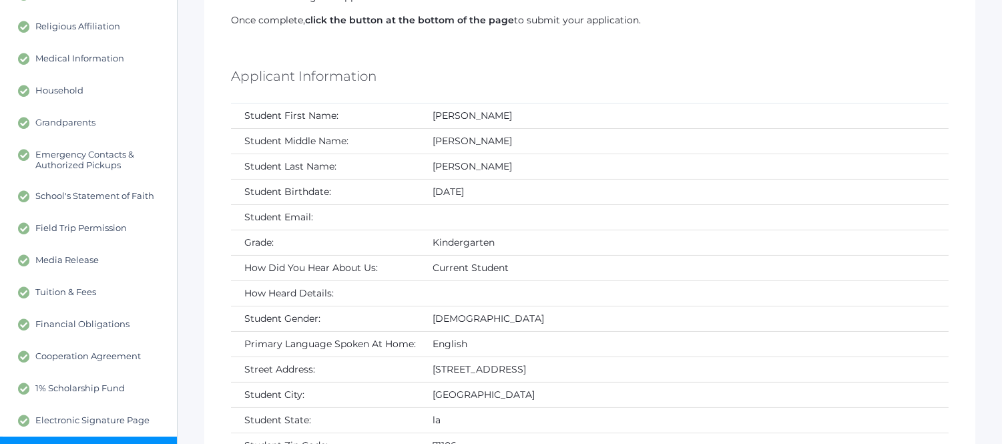
scroll to position [222, 0]
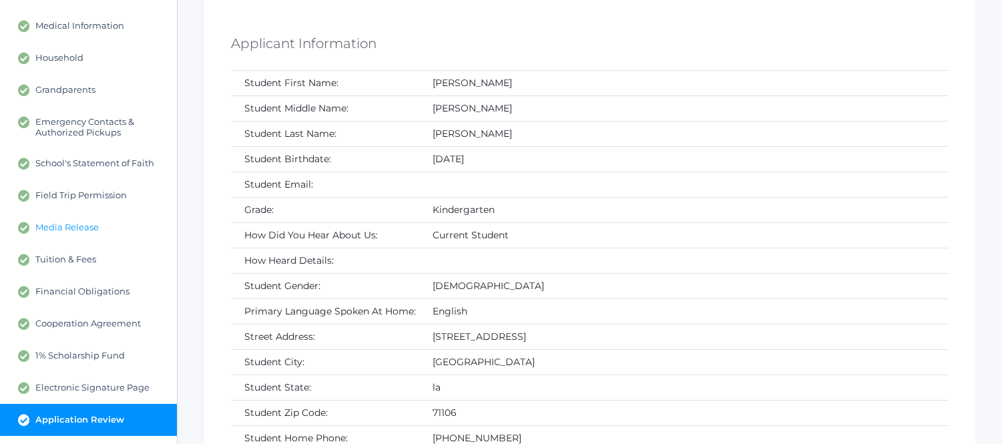
click at [71, 222] on span "Media Release" at bounding box center [66, 228] width 63 height 12
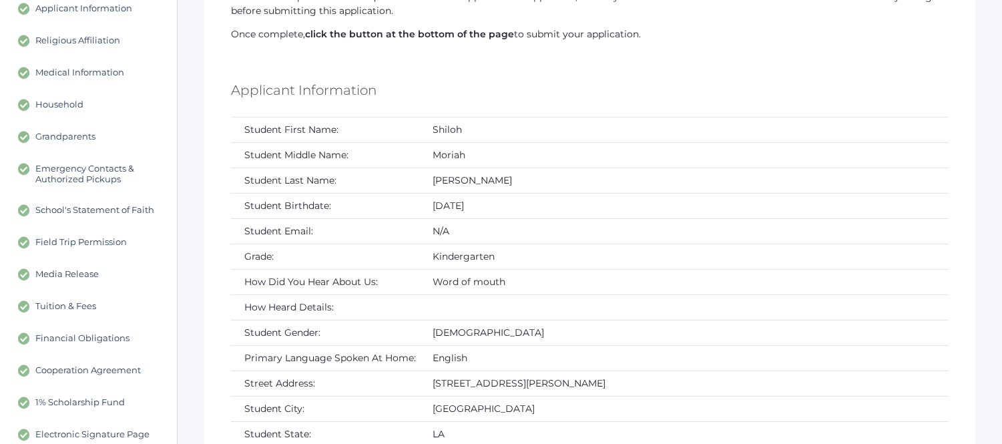
scroll to position [222, 0]
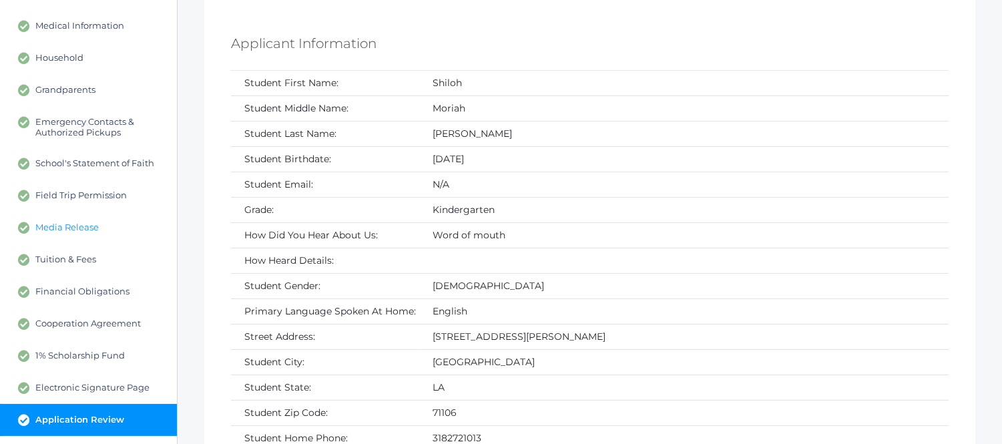
click at [53, 222] on span "Media Release" at bounding box center [66, 228] width 63 height 12
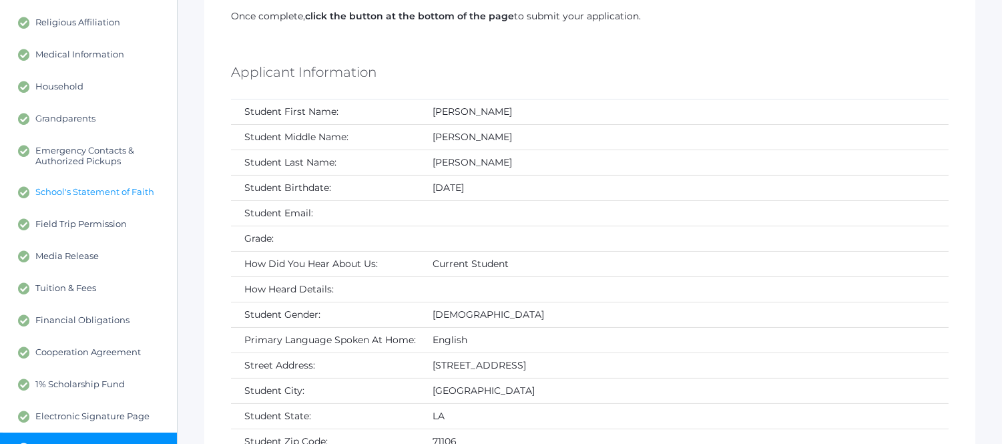
scroll to position [222, 0]
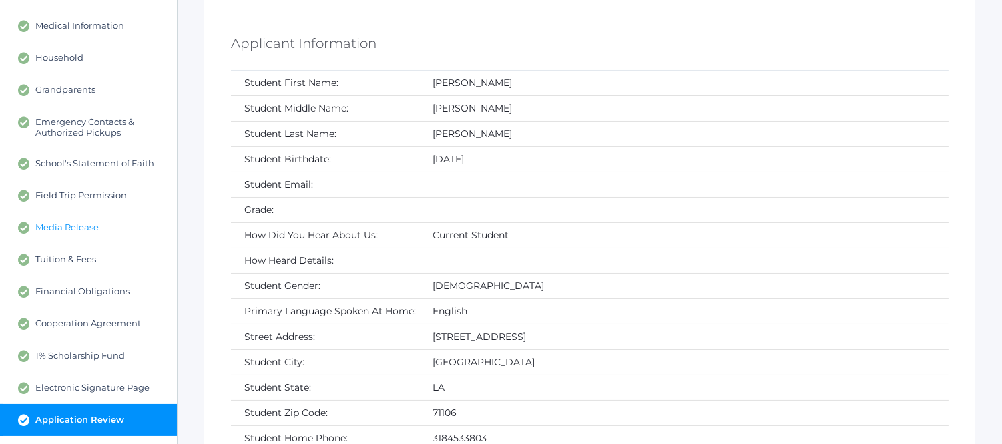
click at [83, 228] on span "Media Release" at bounding box center [66, 228] width 63 height 12
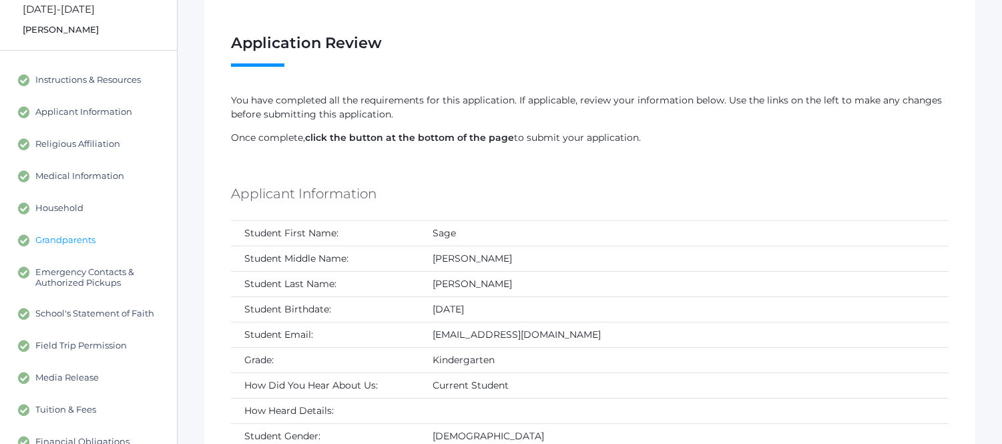
scroll to position [222, 0]
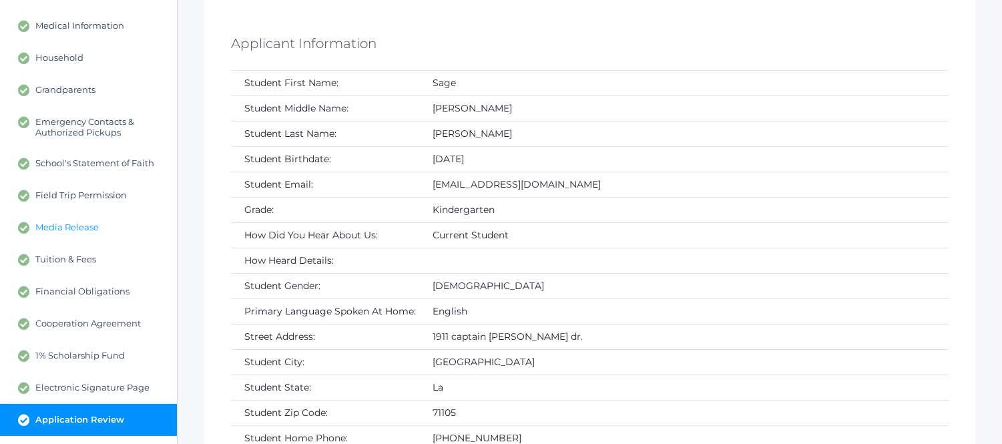
click at [75, 224] on span "Media Release" at bounding box center [66, 228] width 63 height 12
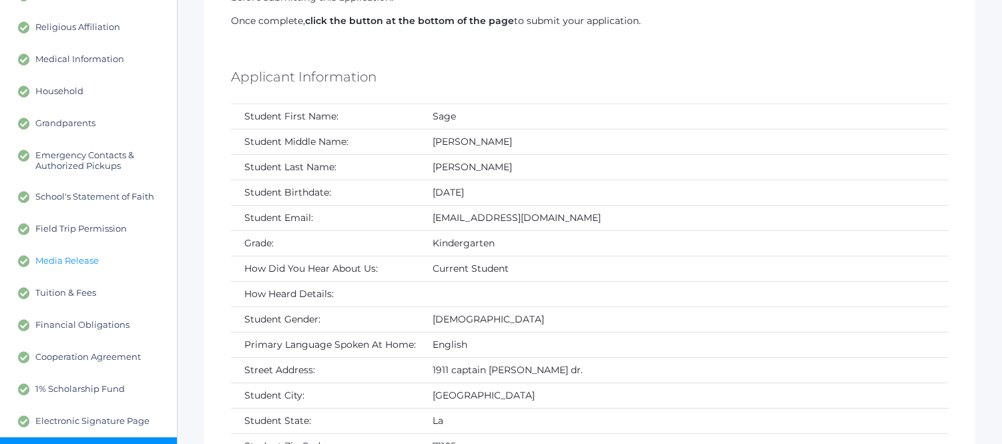
scroll to position [148, 0]
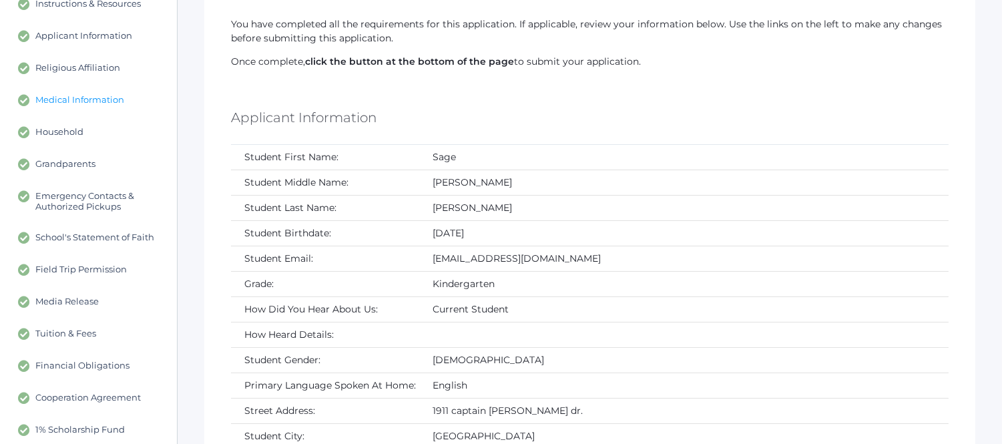
click at [84, 108] on link "Medical Information" at bounding box center [88, 100] width 177 height 32
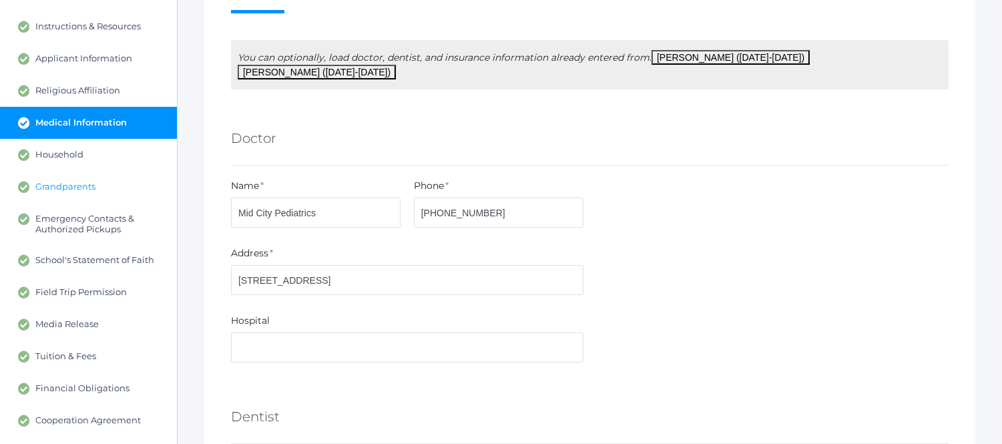
scroll to position [148, 0]
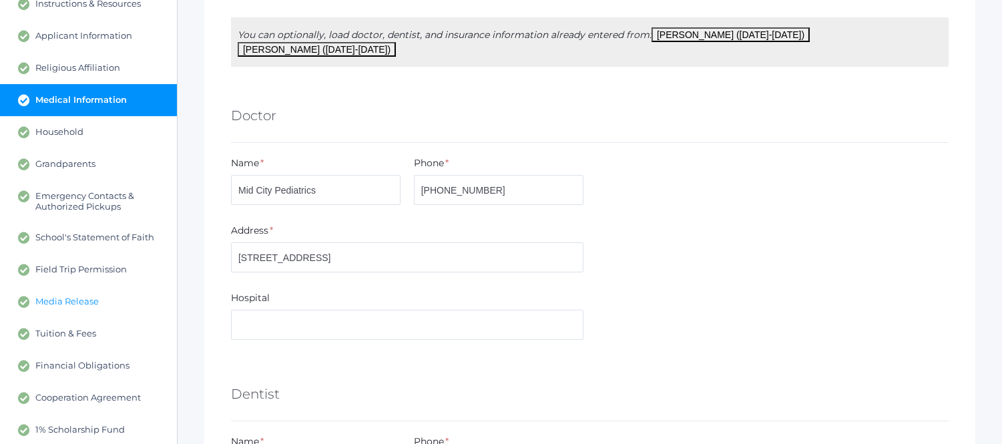
click at [83, 302] on span "Media Release" at bounding box center [66, 302] width 63 height 12
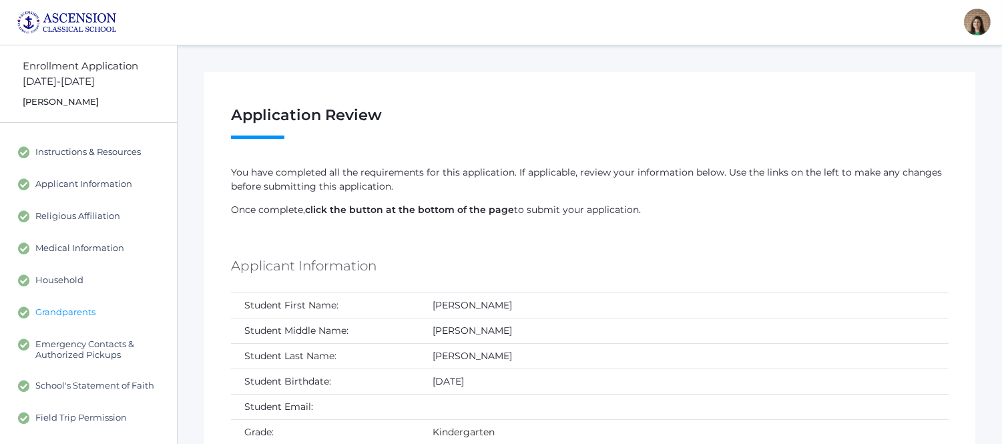
scroll to position [74, 0]
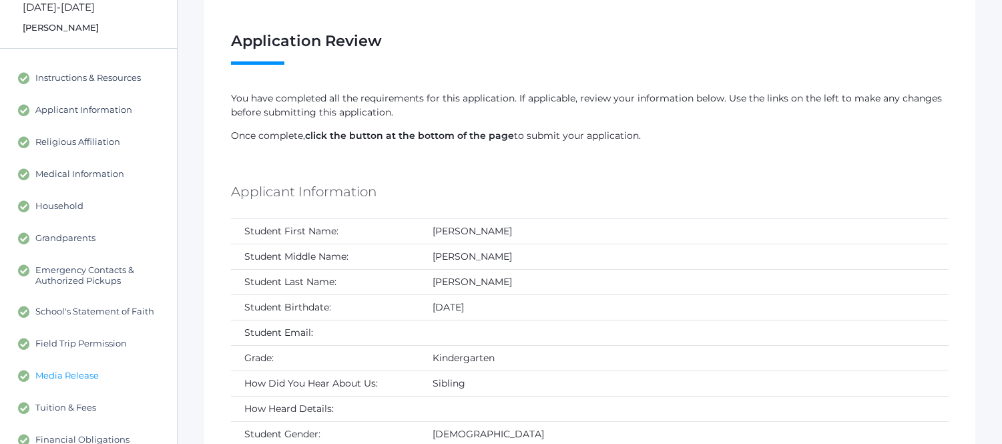
click at [90, 370] on span "Media Release" at bounding box center [66, 376] width 63 height 12
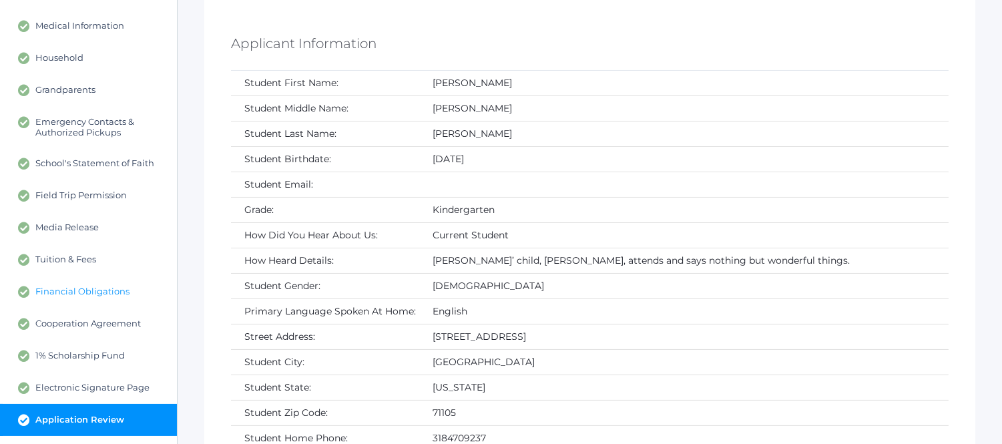
scroll to position [296, 0]
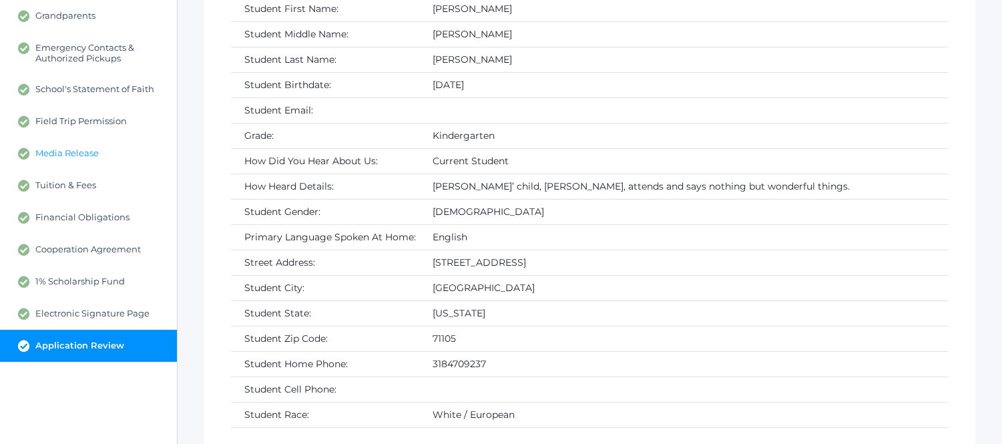
click at [62, 148] on span "Media Release" at bounding box center [66, 154] width 63 height 12
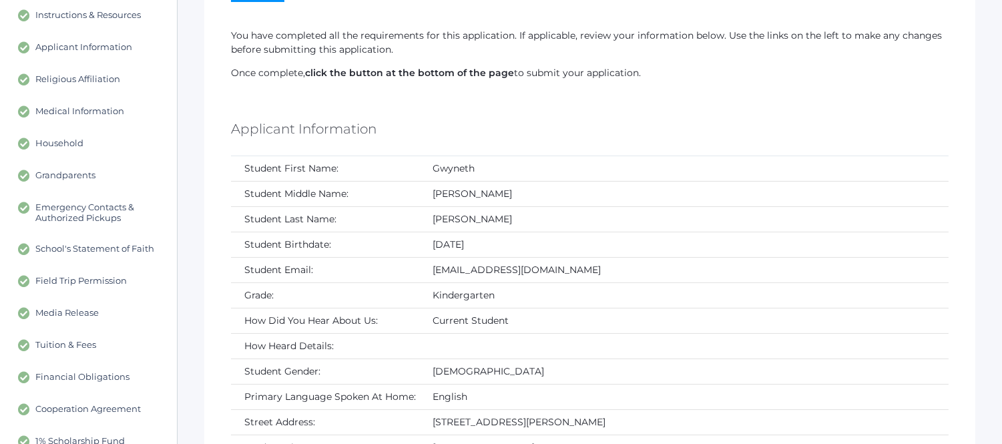
scroll to position [148, 0]
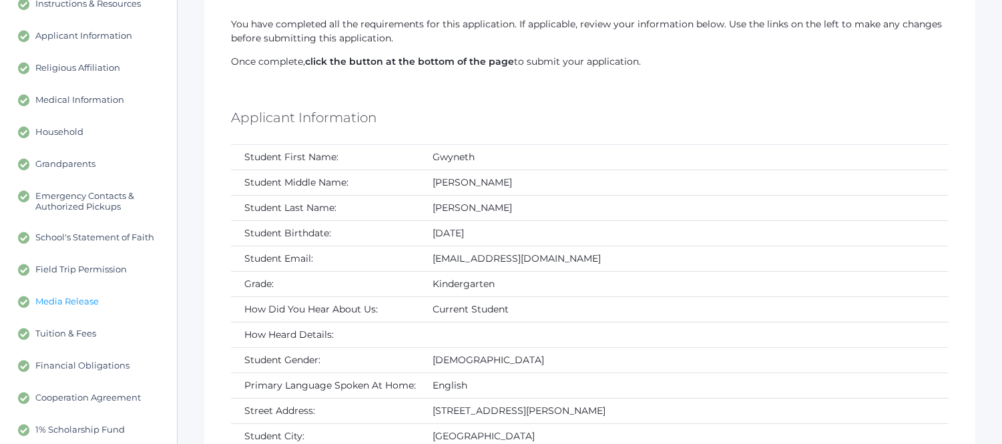
click at [80, 292] on link "Media Release" at bounding box center [88, 302] width 177 height 32
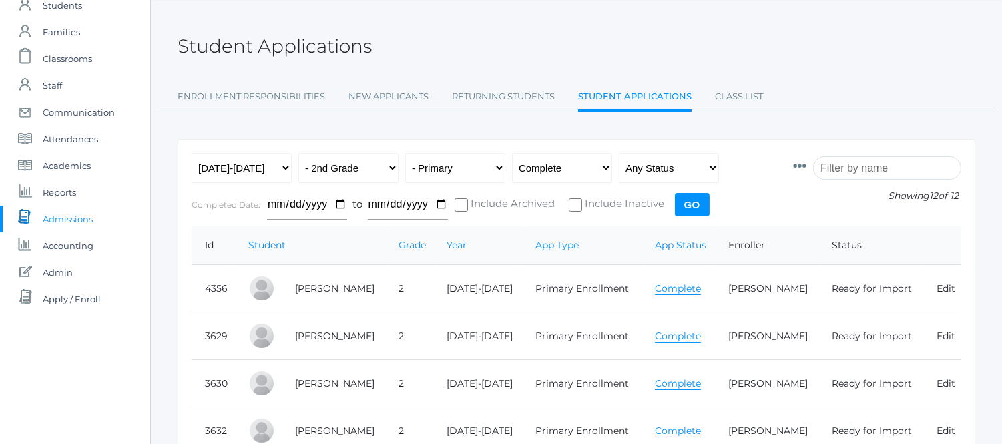
scroll to position [74, 0]
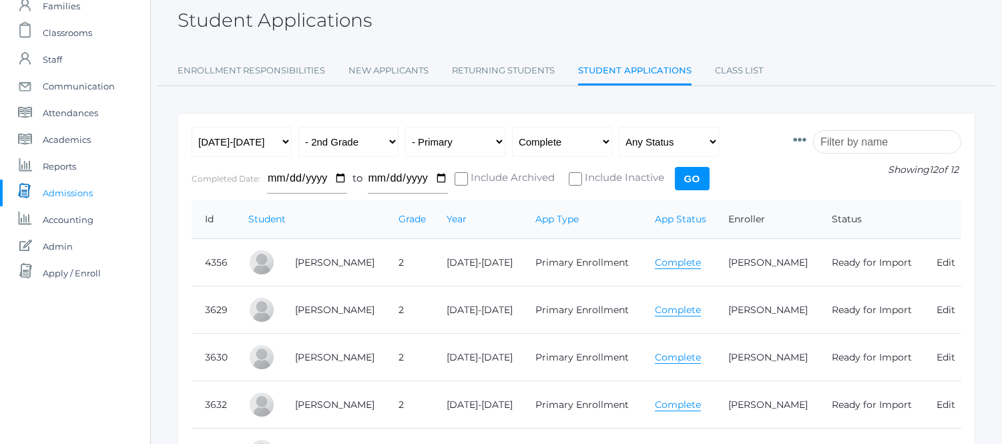
click at [658, 260] on link "Complete" at bounding box center [678, 262] width 46 height 13
click at [677, 310] on link "Complete" at bounding box center [678, 310] width 46 height 13
click at [673, 355] on link "Complete" at bounding box center [678, 357] width 46 height 13
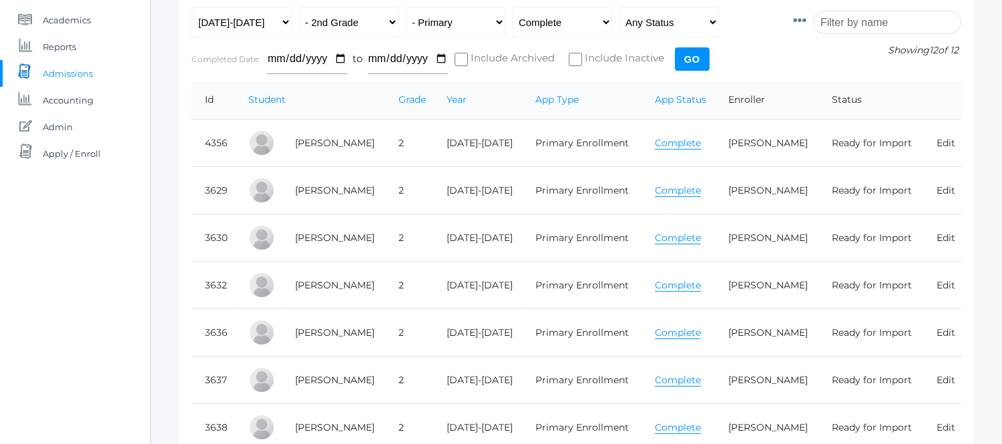
scroll to position [222, 0]
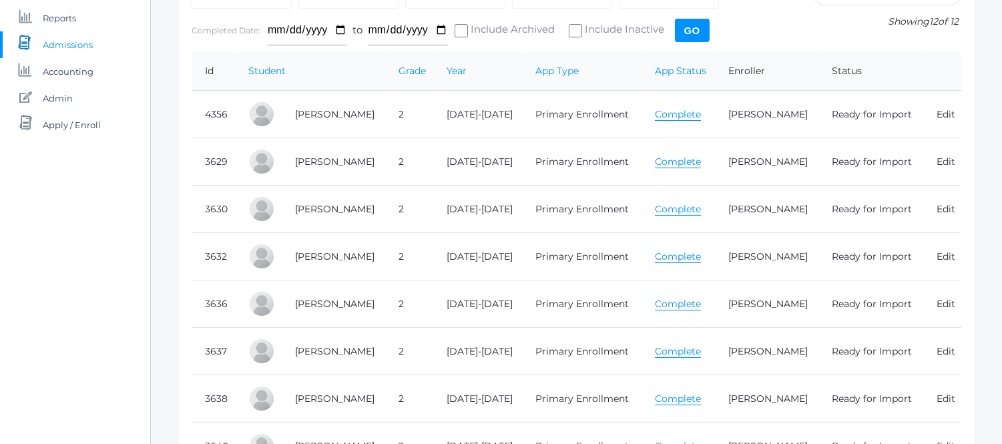
click at [668, 256] on link "Complete" at bounding box center [678, 256] width 46 height 13
click at [674, 301] on link "Complete" at bounding box center [678, 304] width 46 height 13
click at [671, 349] on link "Complete" at bounding box center [678, 351] width 46 height 13
click at [665, 396] on link "Complete" at bounding box center [678, 399] width 46 height 13
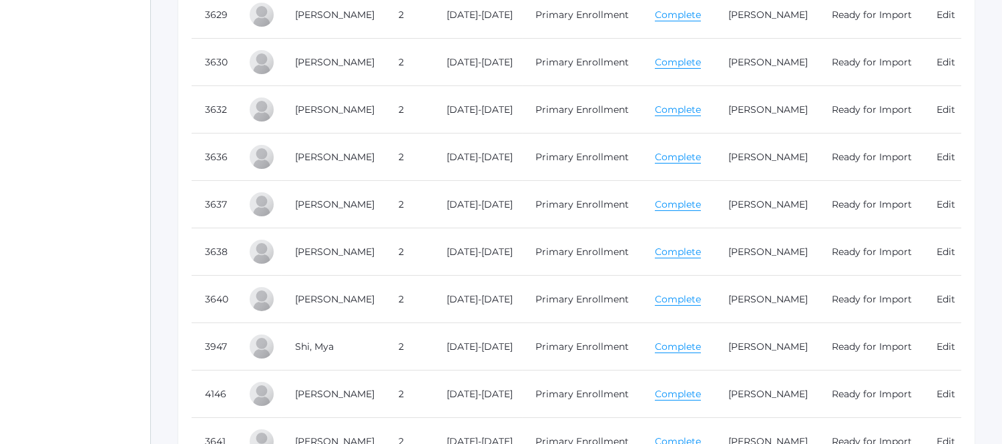
scroll to position [371, 0]
click at [672, 250] on link "Complete" at bounding box center [678, 250] width 46 height 13
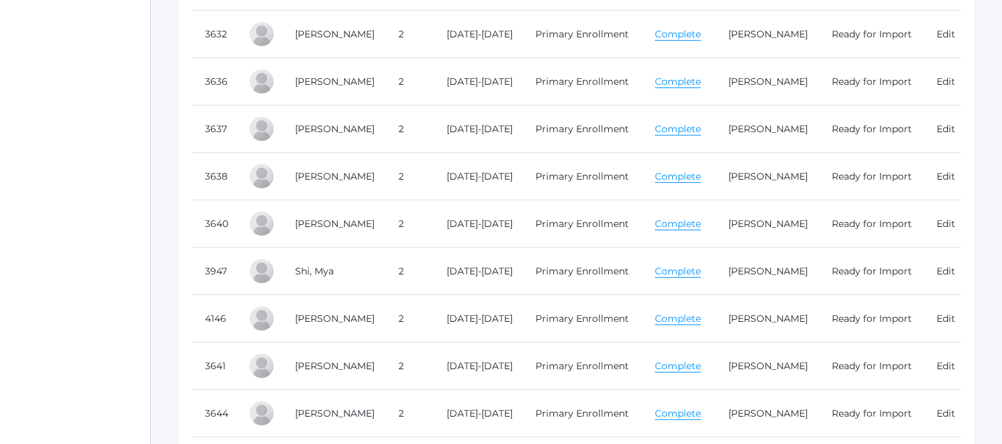
click at [678, 178] on link "Complete" at bounding box center [678, 176] width 46 height 13
click at [672, 178] on link "Complete" at bounding box center [678, 176] width 46 height 13
click at [670, 321] on link "Complete" at bounding box center [678, 318] width 46 height 13
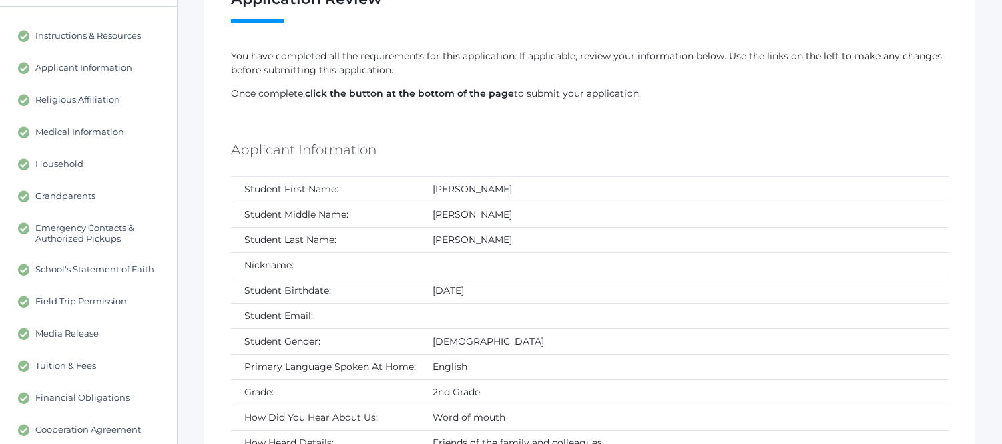
scroll to position [148, 0]
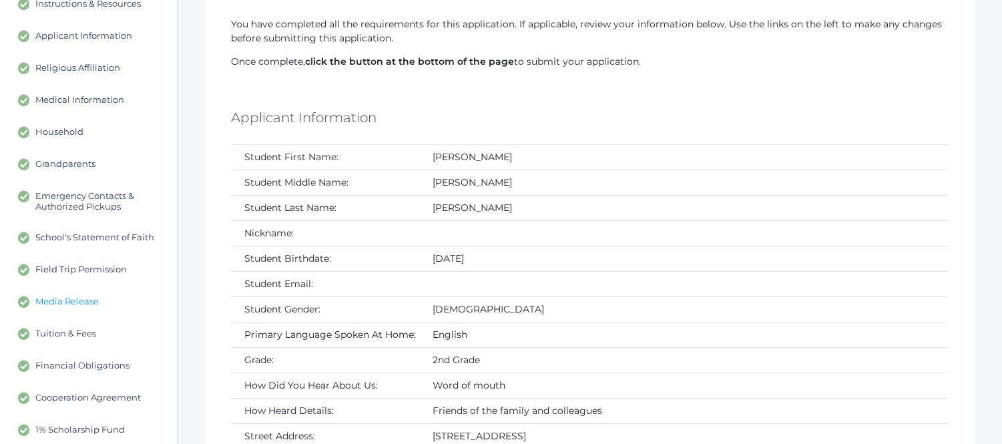
click at [71, 296] on span "Media Release" at bounding box center [66, 302] width 63 height 12
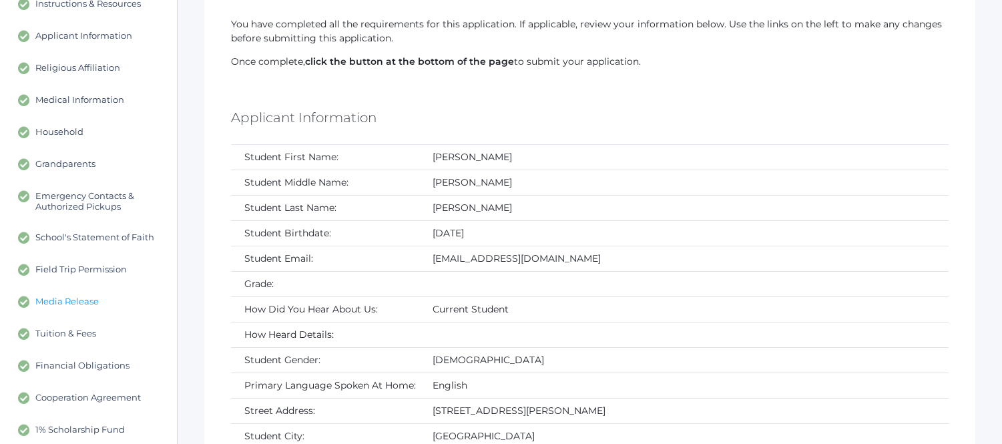
scroll to position [222, 0]
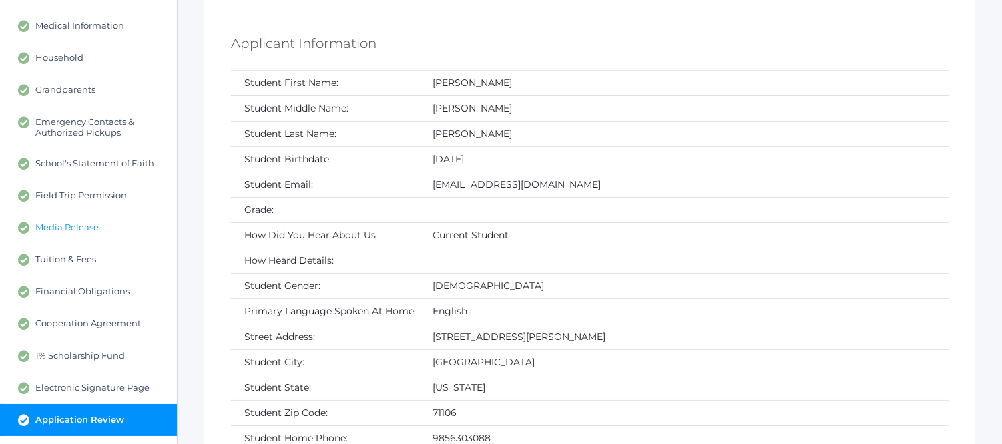
click at [73, 229] on span "Media Release" at bounding box center [66, 228] width 63 height 12
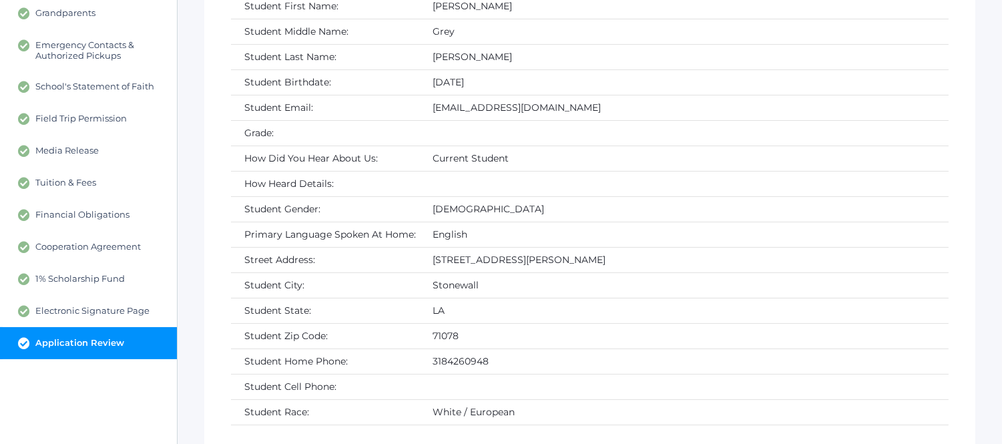
scroll to position [222, 0]
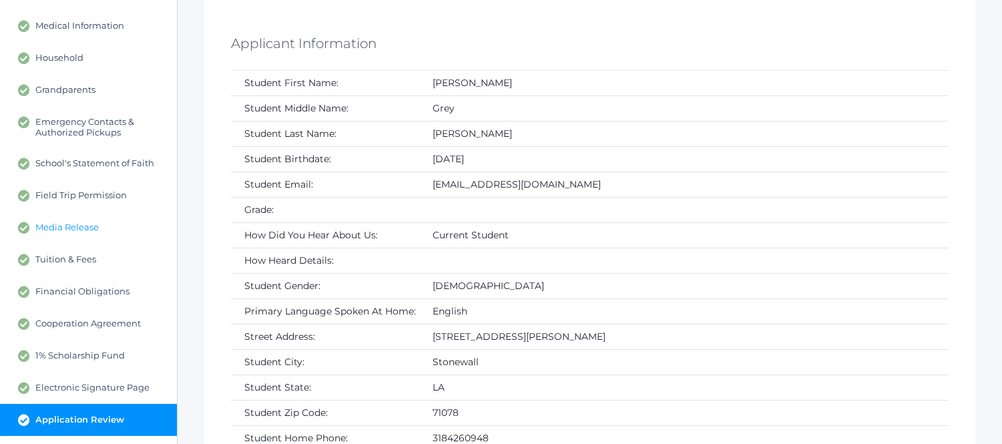
click at [83, 227] on span "Media Release" at bounding box center [66, 228] width 63 height 12
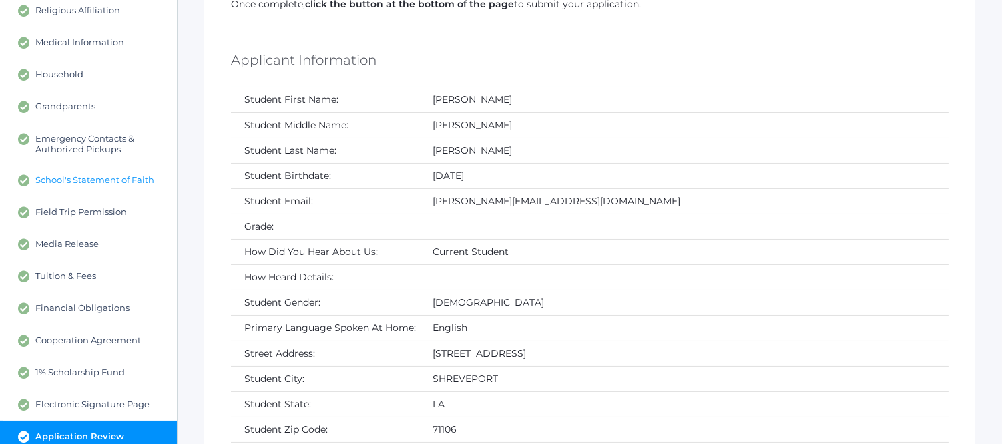
scroll to position [222, 0]
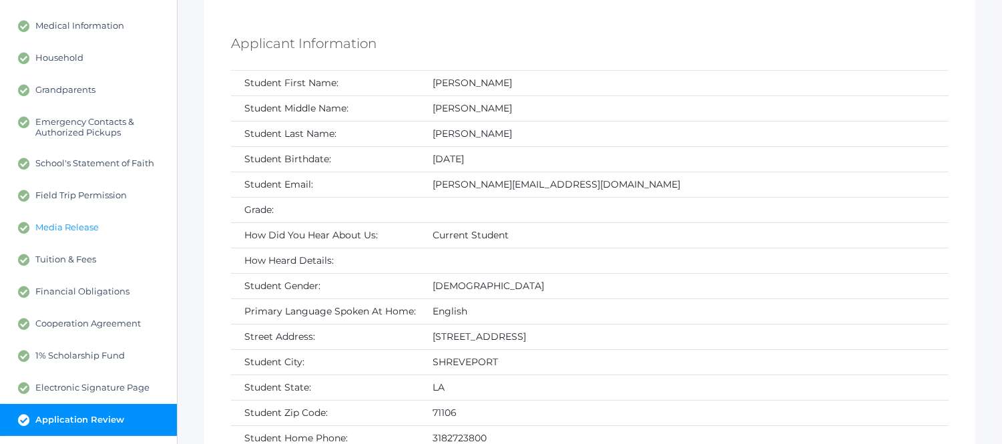
click at [81, 224] on span "Media Release" at bounding box center [66, 228] width 63 height 12
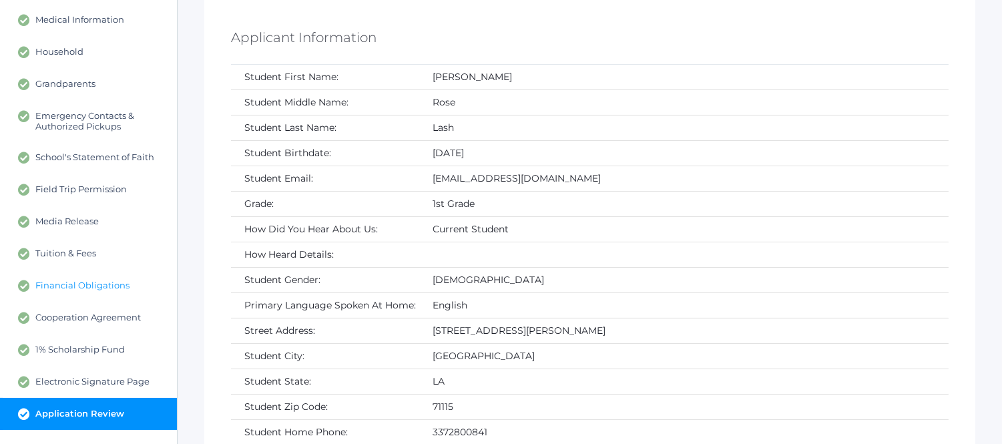
scroll to position [222, 0]
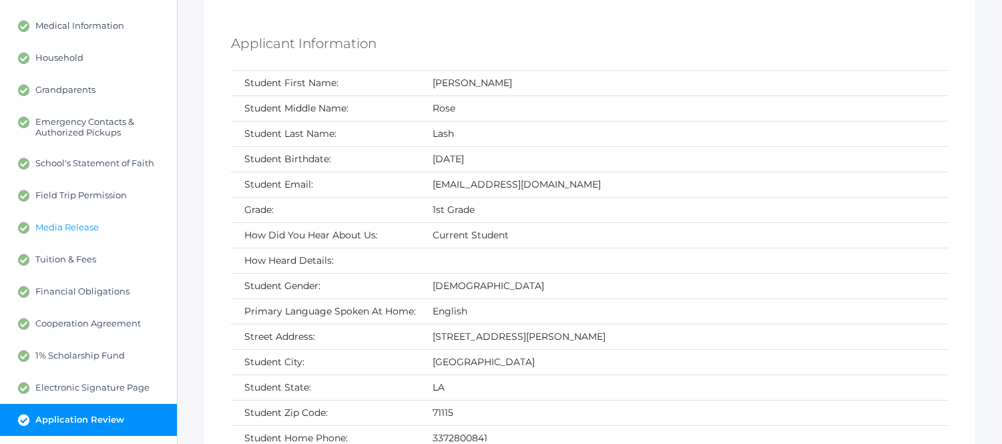
click at [91, 224] on span "Media Release" at bounding box center [66, 228] width 63 height 12
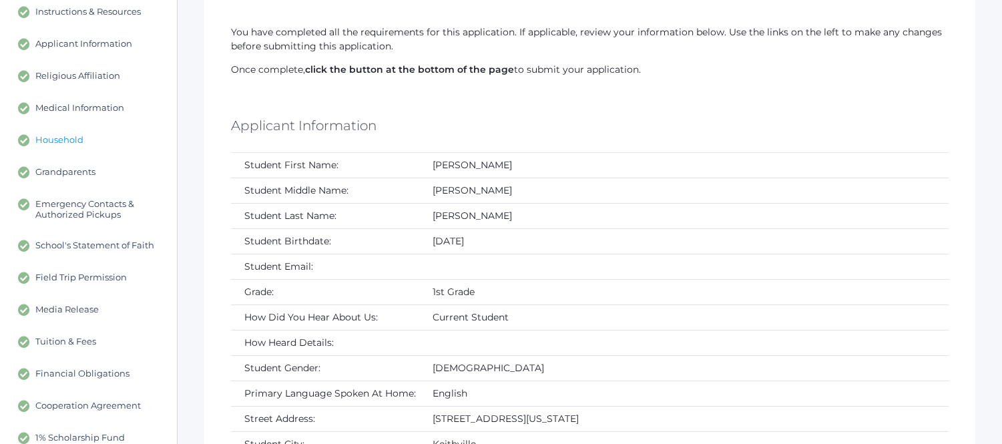
scroll to position [148, 0]
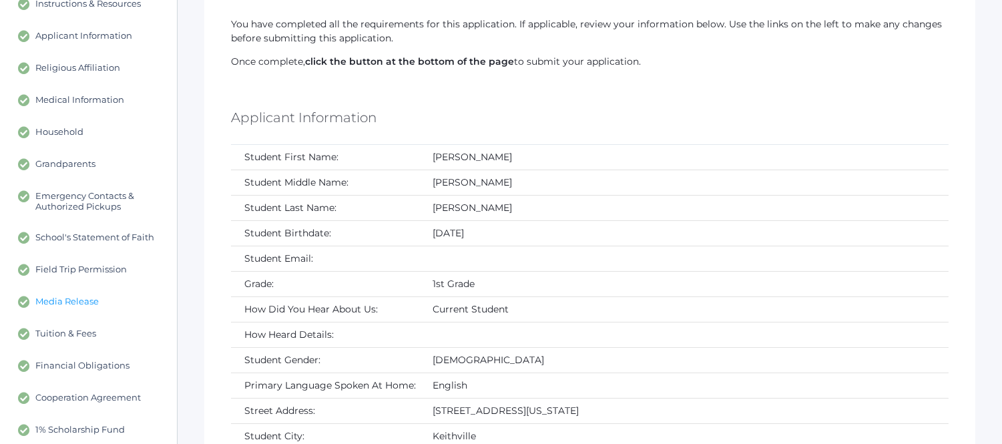
click at [82, 298] on span "Media Release" at bounding box center [66, 302] width 63 height 12
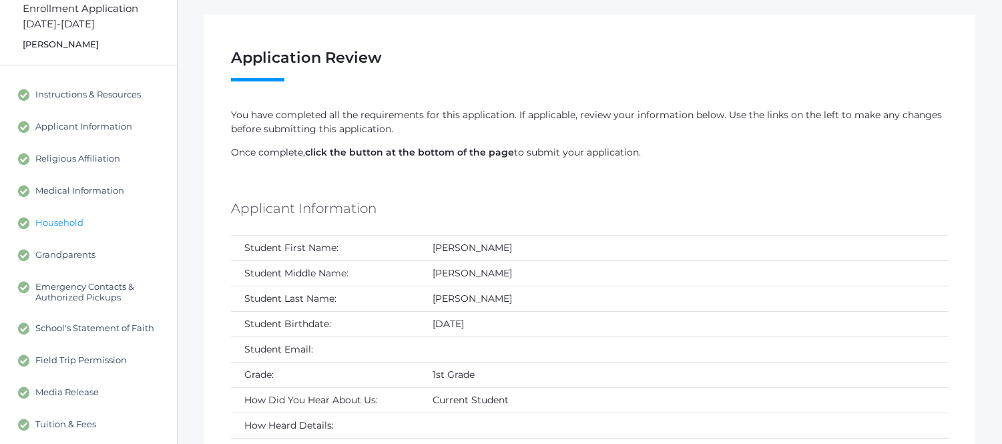
scroll to position [74, 0]
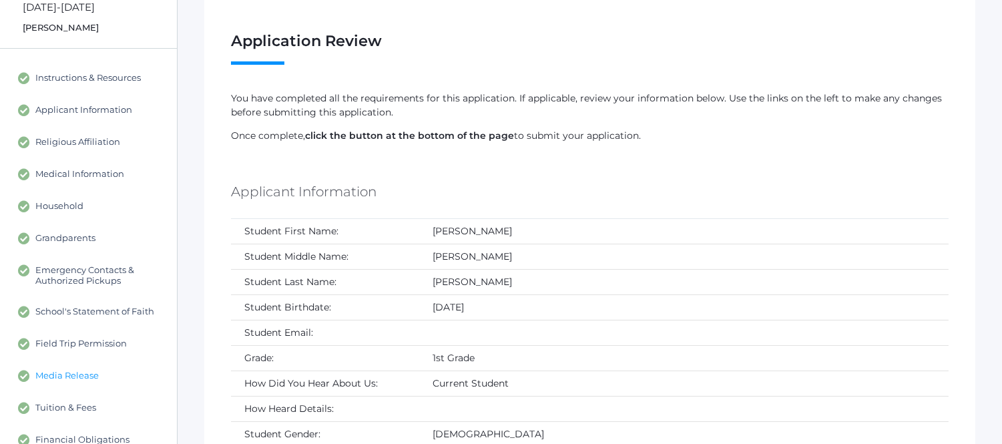
click at [97, 375] on span "Media Release" at bounding box center [66, 376] width 63 height 12
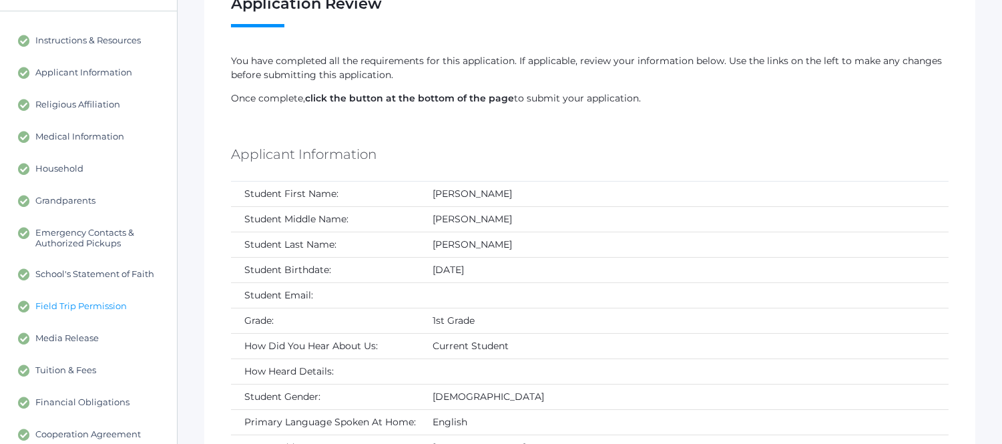
scroll to position [148, 0]
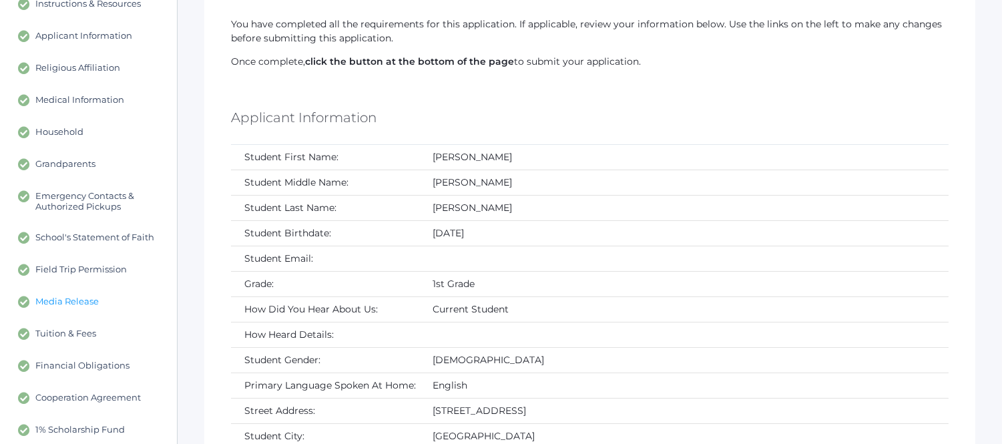
click at [81, 302] on span "Media Release" at bounding box center [66, 302] width 63 height 12
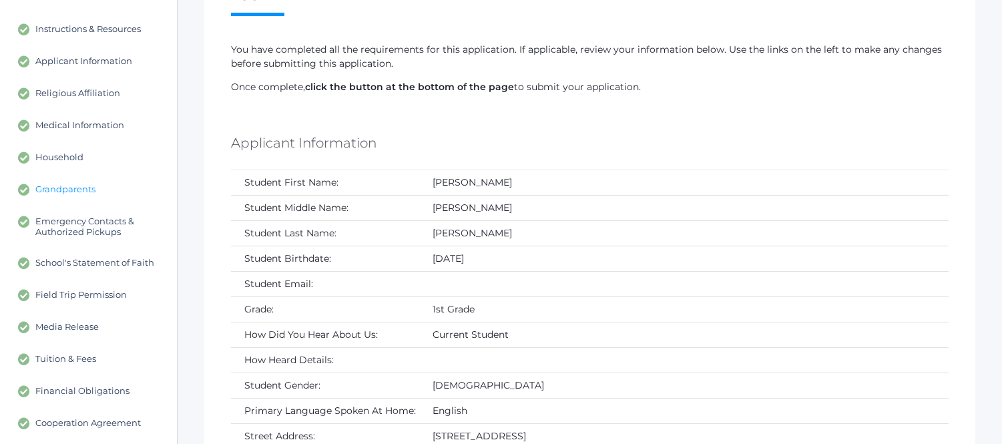
scroll to position [148, 0]
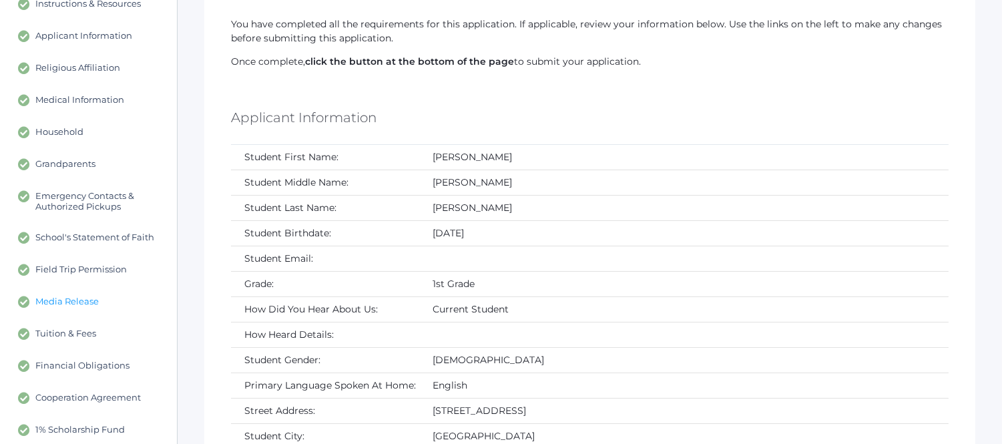
click at [61, 302] on span "Media Release" at bounding box center [66, 302] width 63 height 12
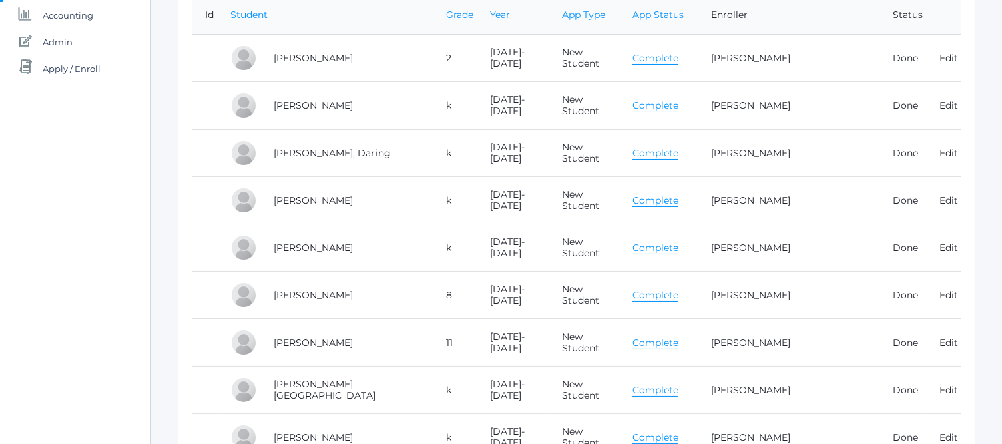
scroll to position [445, 0]
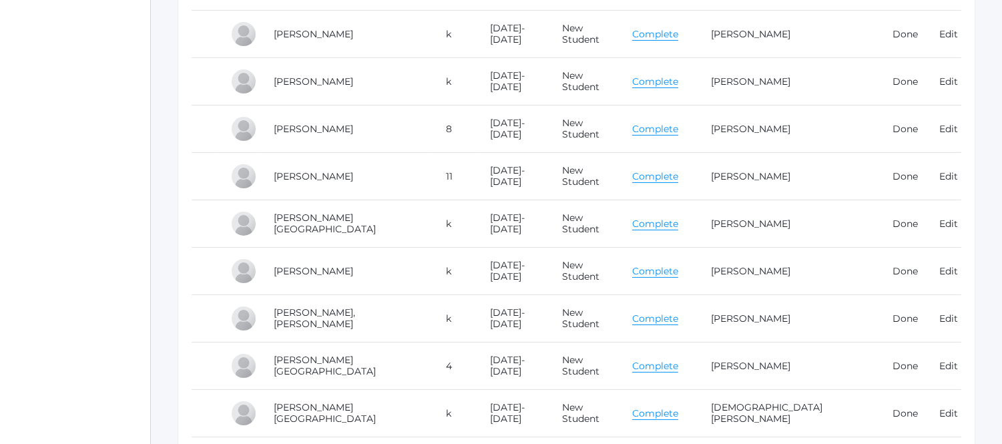
click at [645, 269] on link "Complete" at bounding box center [655, 271] width 46 height 13
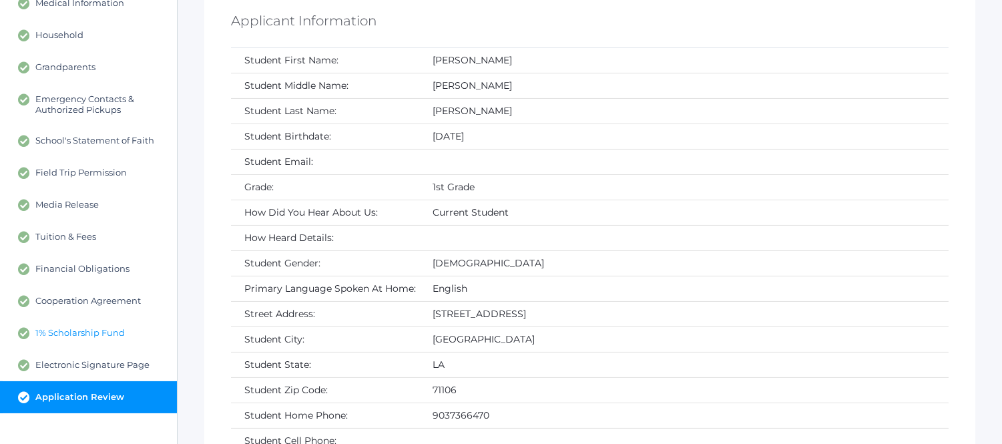
scroll to position [148, 0]
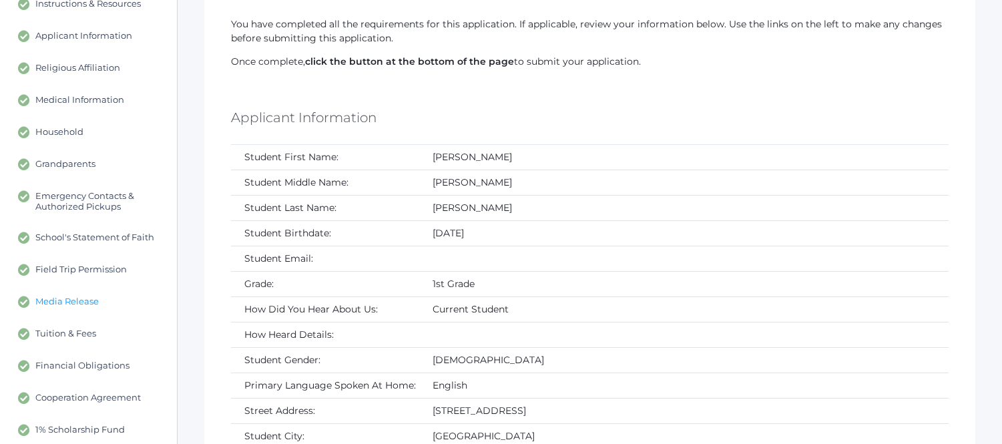
click at [85, 303] on span "Media Release" at bounding box center [66, 302] width 63 height 12
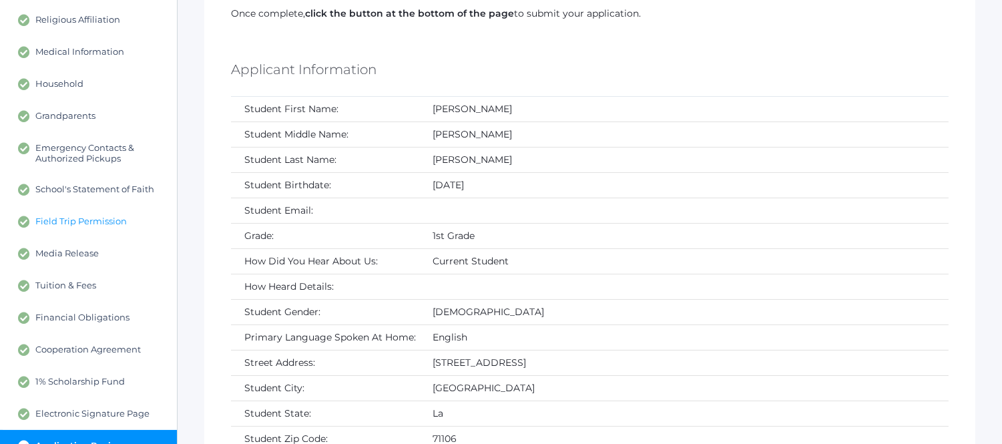
scroll to position [222, 0]
